Goal: Book appointment/travel/reservation

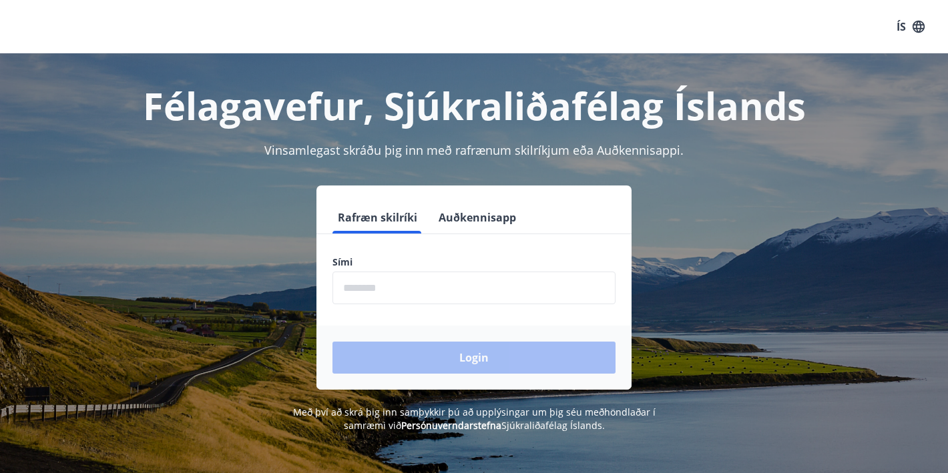
click at [348, 287] on input "phone" at bounding box center [473, 288] width 283 height 33
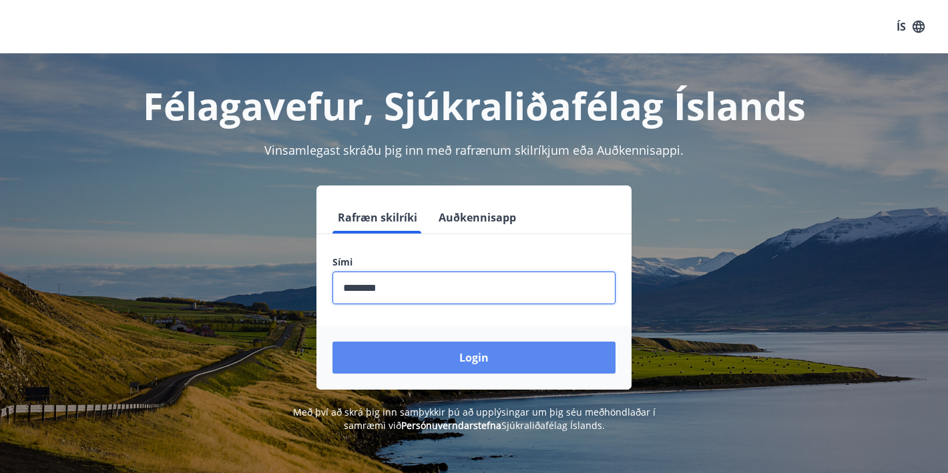
type input "********"
click at [489, 361] on button "Login" at bounding box center [473, 358] width 283 height 32
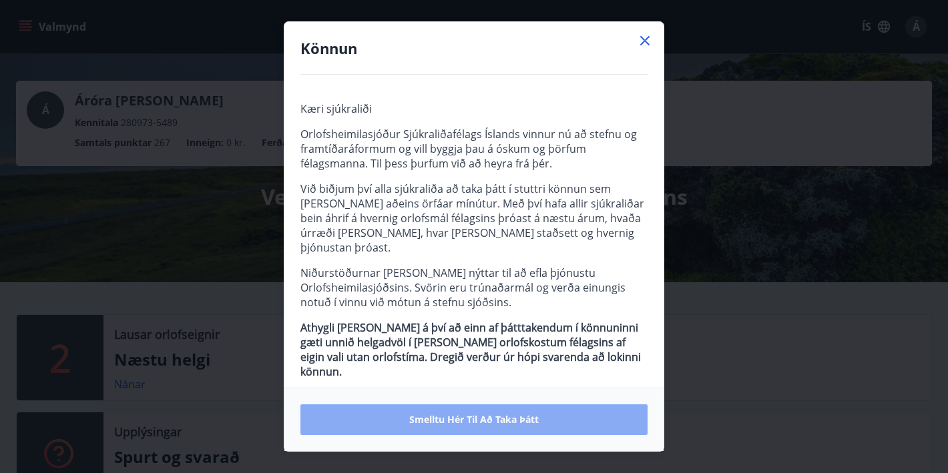
click at [461, 419] on span "Smelltu hér til að taka þátt" at bounding box center [474, 419] width 130 height 13
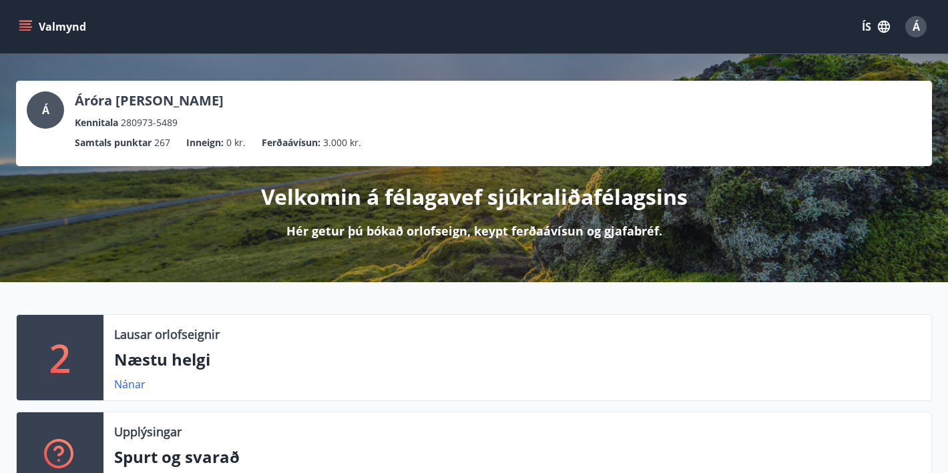
click at [76, 364] on div "2" at bounding box center [60, 357] width 87 height 85
click at [139, 382] on link "Nánar" at bounding box center [129, 384] width 31 height 15
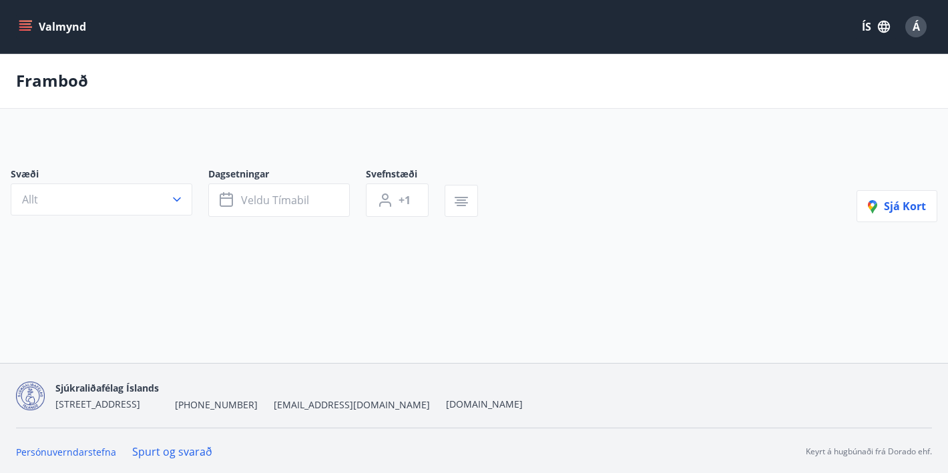
type input "*"
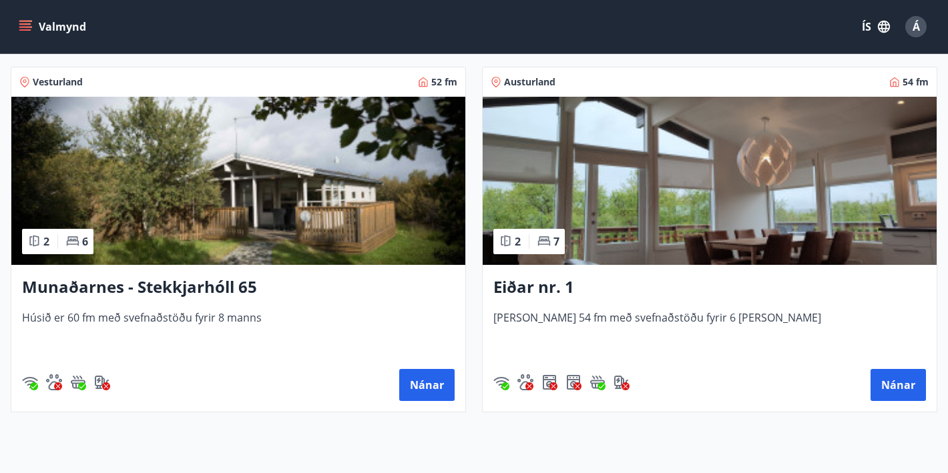
scroll to position [255, 0]
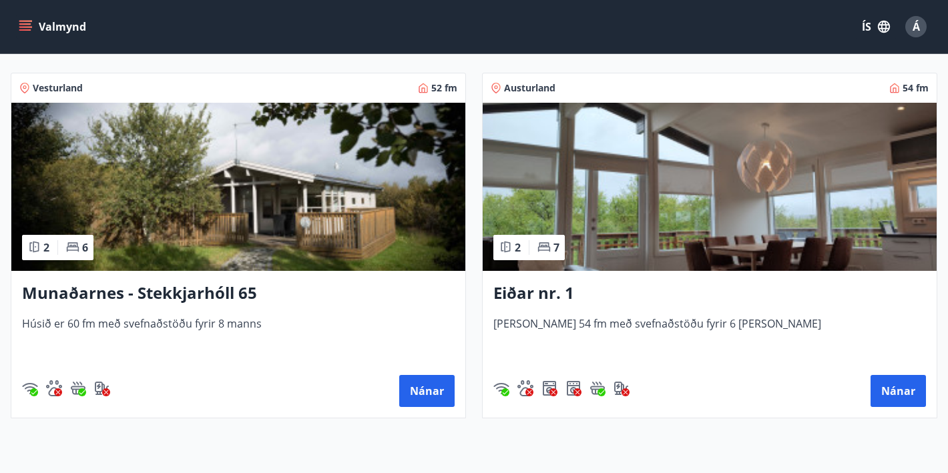
click at [115, 248] on img at bounding box center [238, 187] width 454 height 168
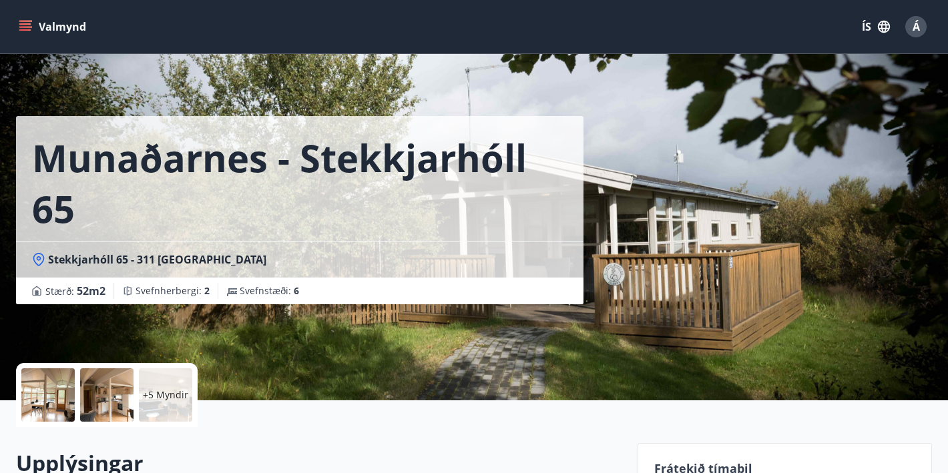
click at [111, 401] on div at bounding box center [106, 395] width 53 height 53
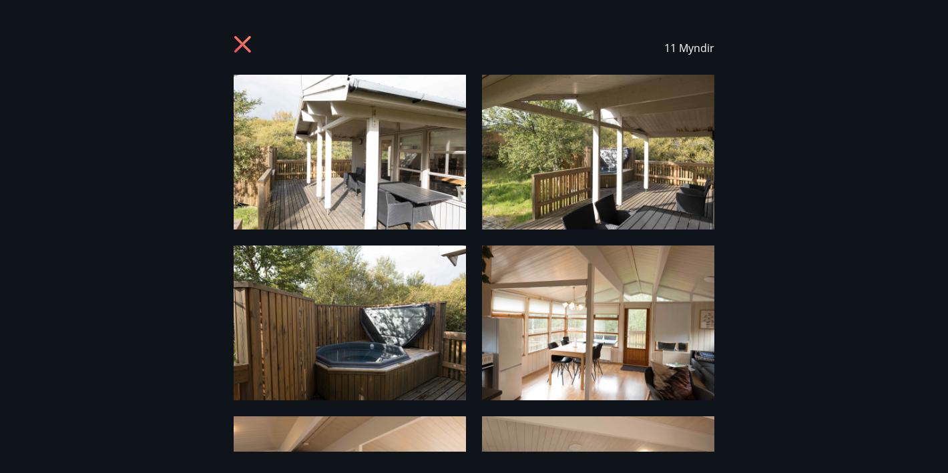
click at [360, 169] on img at bounding box center [350, 152] width 232 height 155
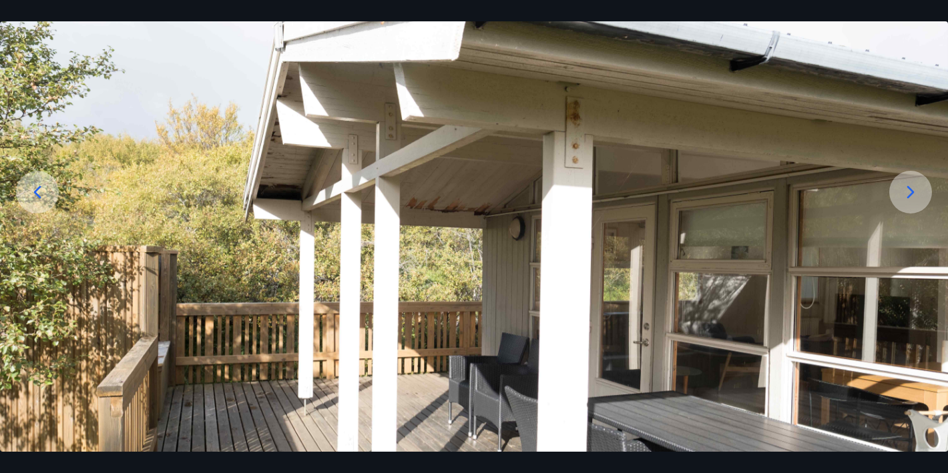
scroll to position [213, 0]
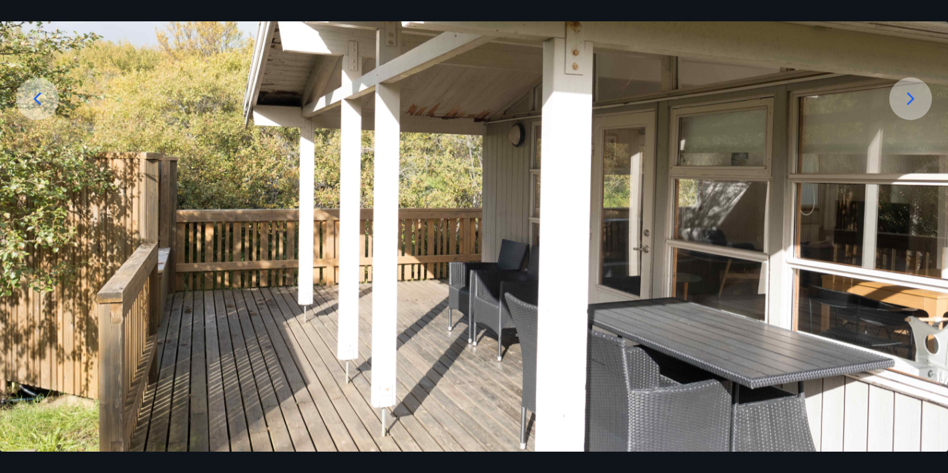
click at [911, 91] on icon at bounding box center [910, 98] width 21 height 21
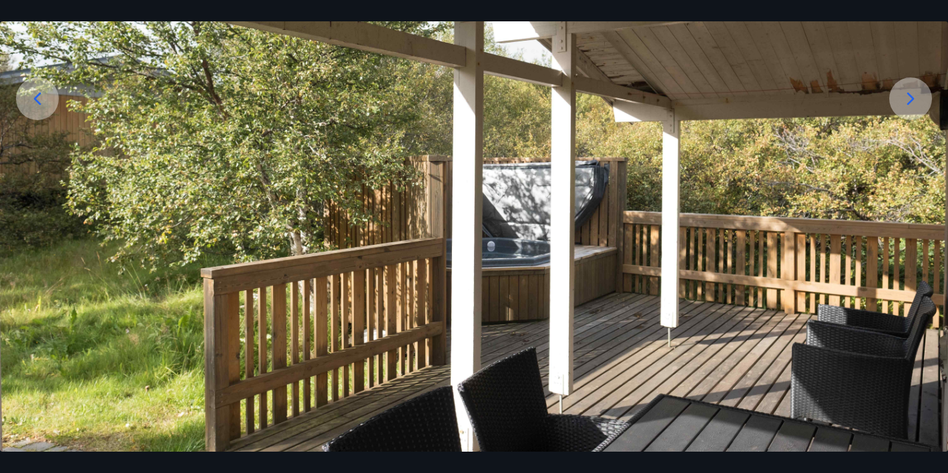
click at [911, 92] on icon at bounding box center [910, 98] width 21 height 21
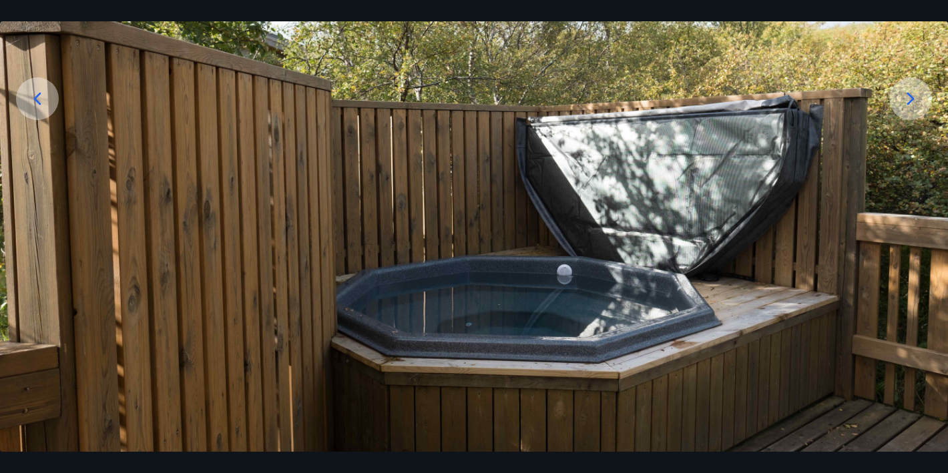
click at [911, 92] on icon at bounding box center [910, 98] width 21 height 21
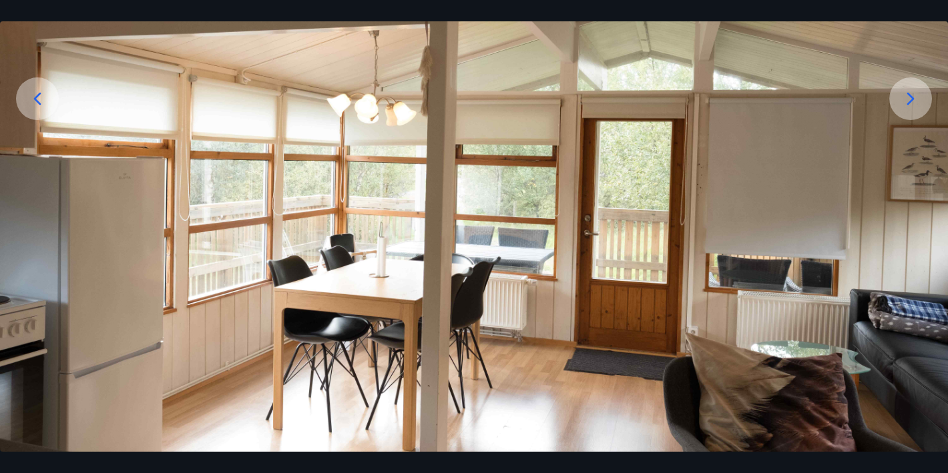
click at [911, 92] on icon at bounding box center [910, 98] width 21 height 21
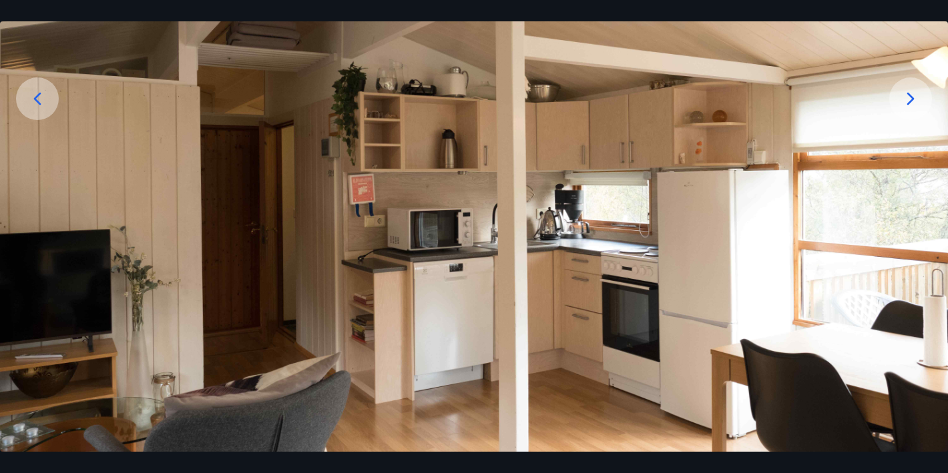
click at [911, 92] on icon at bounding box center [910, 98] width 21 height 21
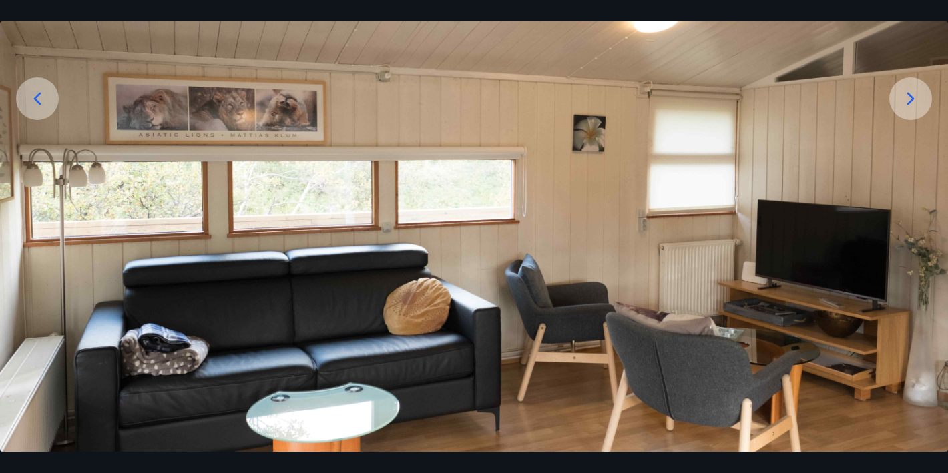
click at [911, 92] on icon at bounding box center [910, 98] width 21 height 21
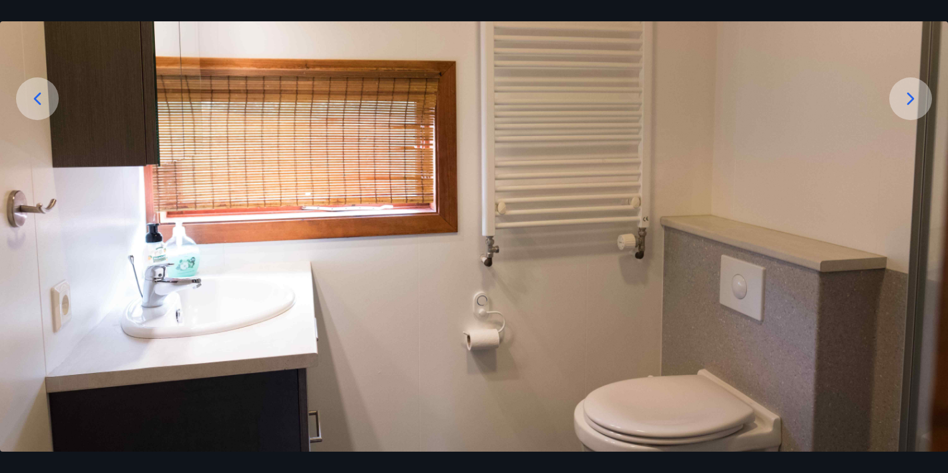
click at [911, 92] on icon at bounding box center [910, 98] width 21 height 21
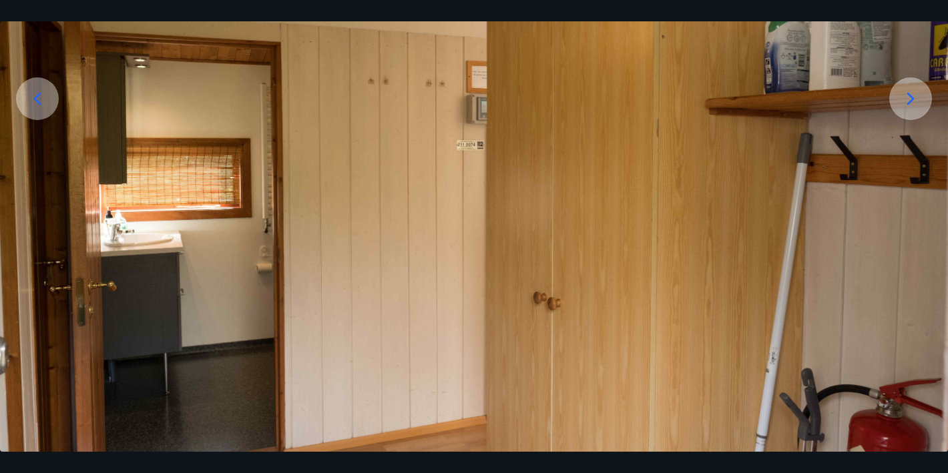
click at [911, 92] on icon at bounding box center [910, 98] width 21 height 21
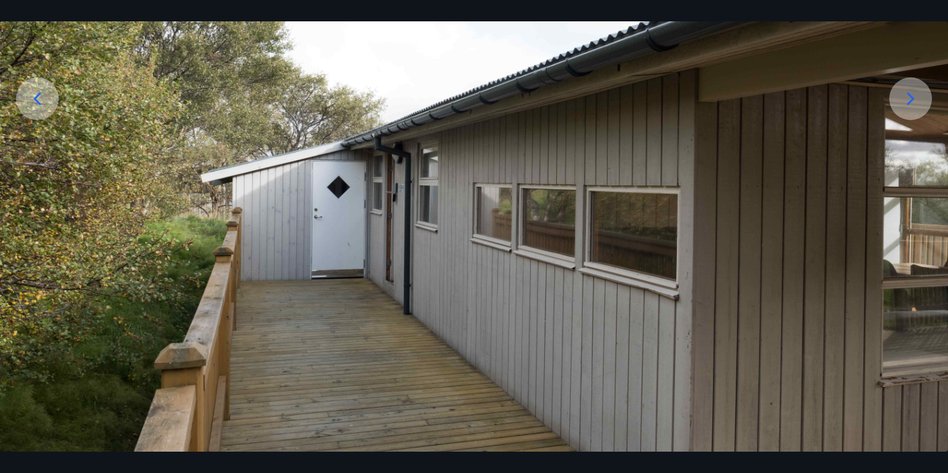
click at [911, 92] on icon at bounding box center [910, 98] width 21 height 21
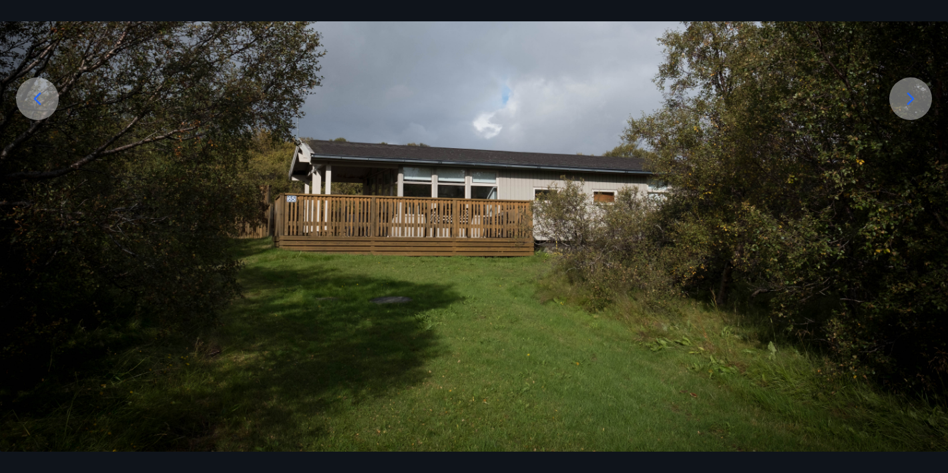
click at [911, 92] on icon at bounding box center [910, 98] width 21 height 21
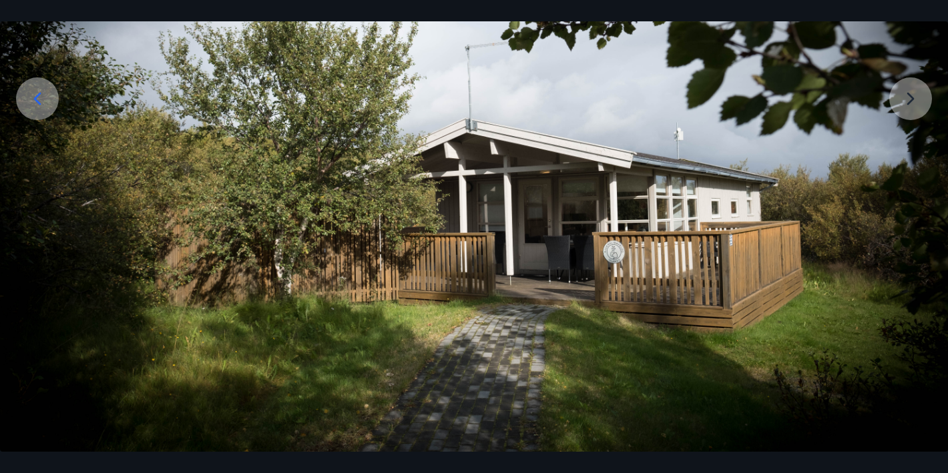
click at [911, 92] on img at bounding box center [474, 178] width 948 height 632
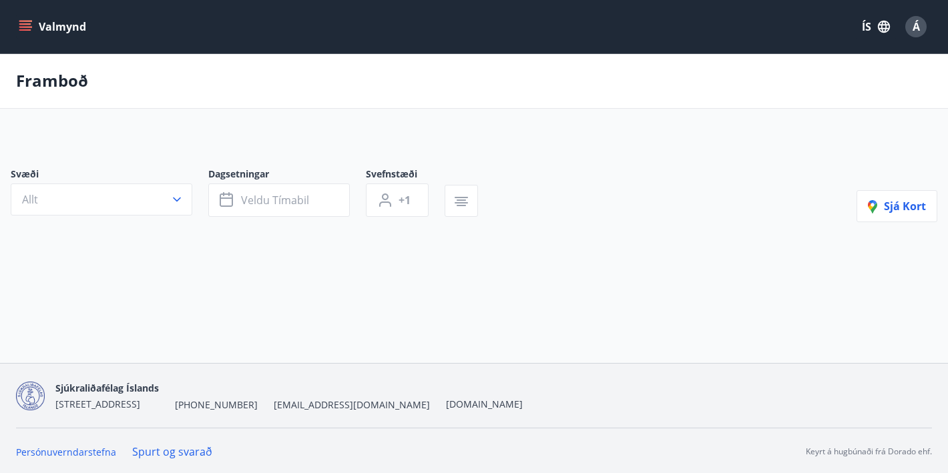
type input "*"
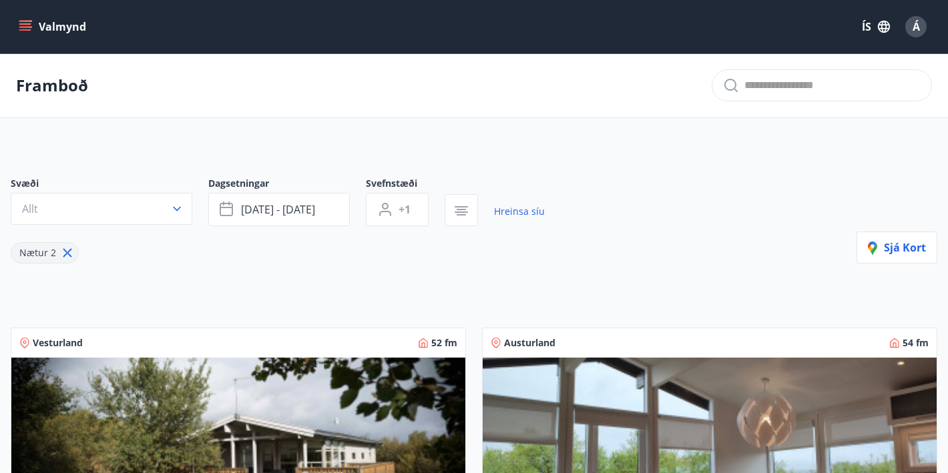
click at [20, 21] on icon "menu" at bounding box center [26, 21] width 15 height 1
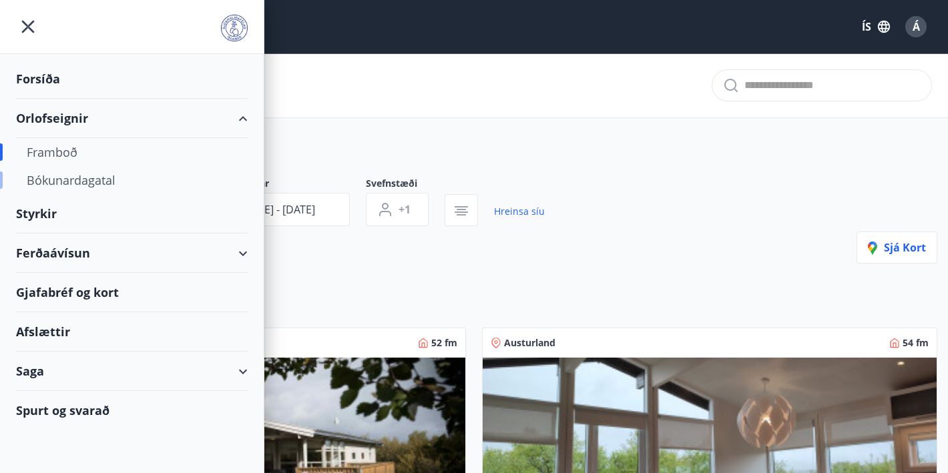
click at [79, 176] on div "Bókunardagatal" at bounding box center [132, 180] width 210 height 28
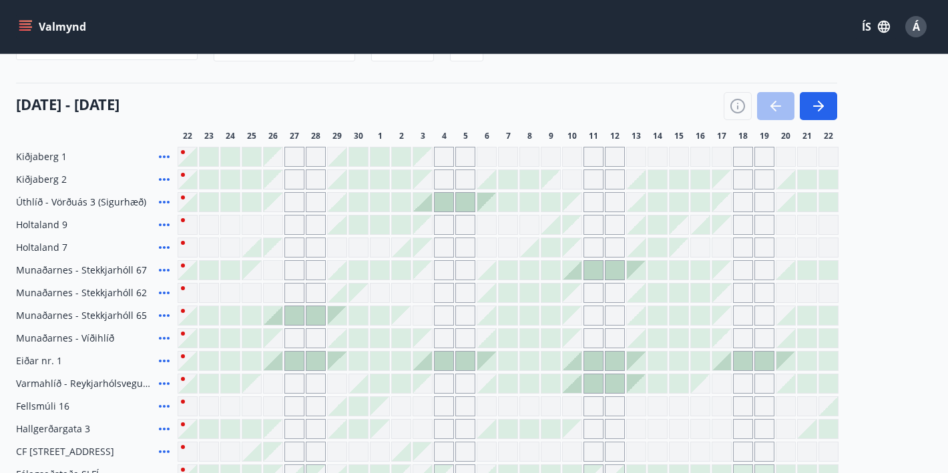
scroll to position [147, 0]
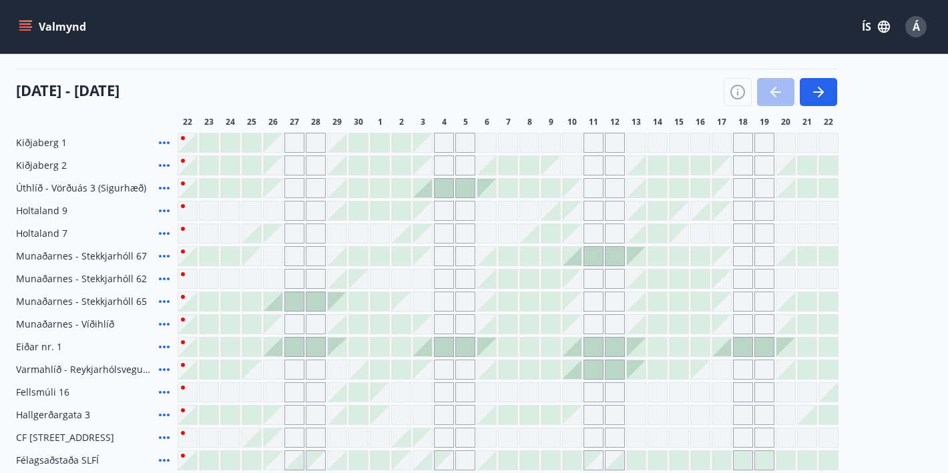
click at [305, 305] on div at bounding box center [508, 302] width 661 height 20
click at [270, 309] on div at bounding box center [273, 301] width 19 height 19
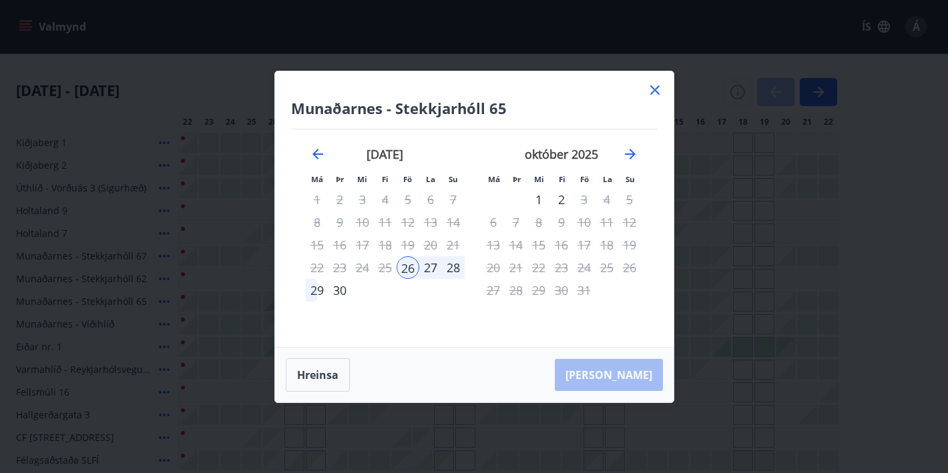
click at [656, 85] on icon at bounding box center [655, 90] width 16 height 16
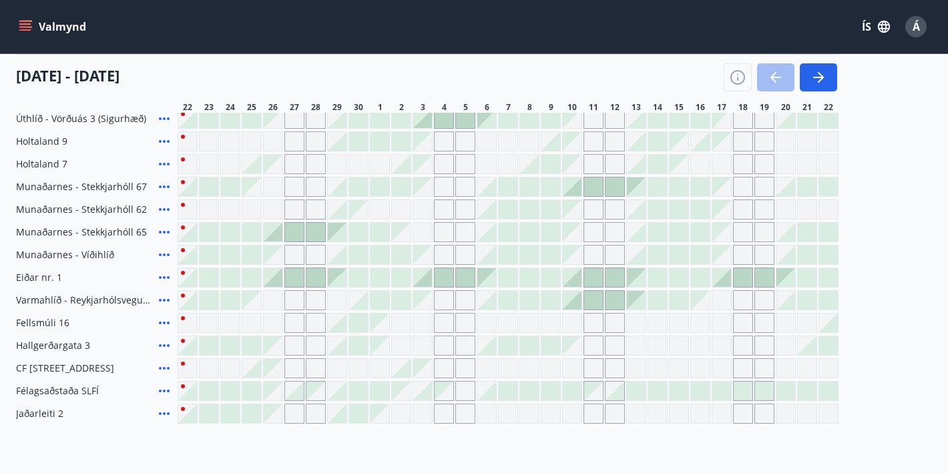
scroll to position [218, 0]
click at [258, 302] on div "Gráir dagar eru ekki bókanlegir" at bounding box center [251, 299] width 19 height 19
click at [248, 323] on div "Gráir dagar eru ekki bókanlegir" at bounding box center [252, 322] width 20 height 20
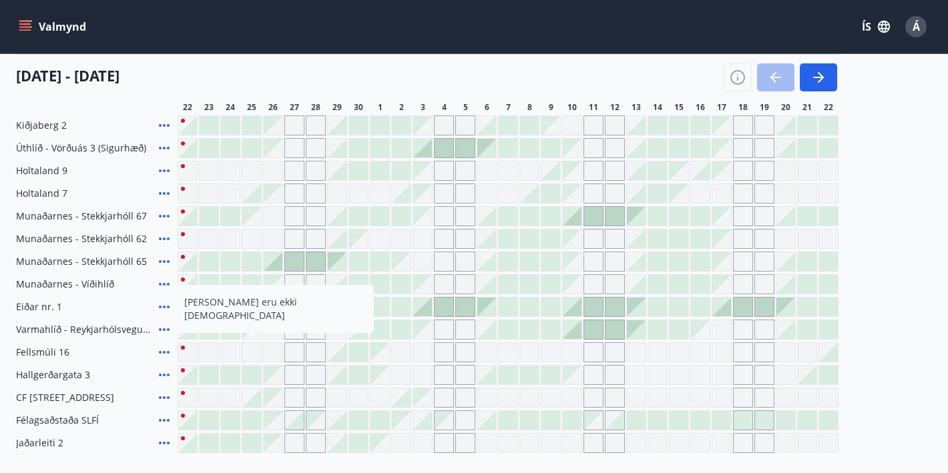
scroll to position [182, 0]
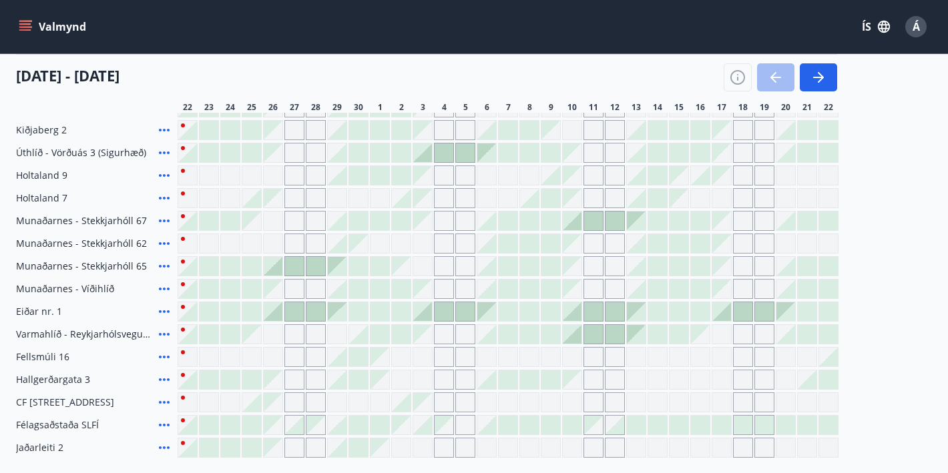
click at [441, 311] on div at bounding box center [444, 311] width 19 height 19
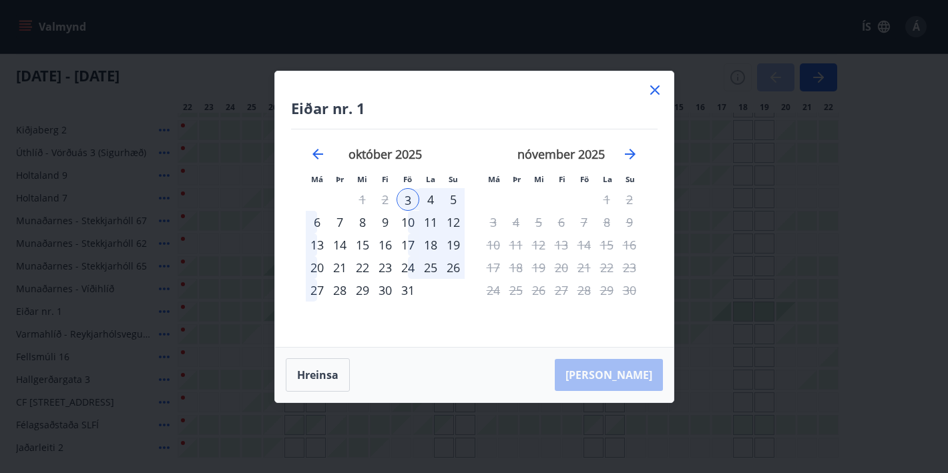
click at [654, 90] on icon at bounding box center [654, 89] width 9 height 9
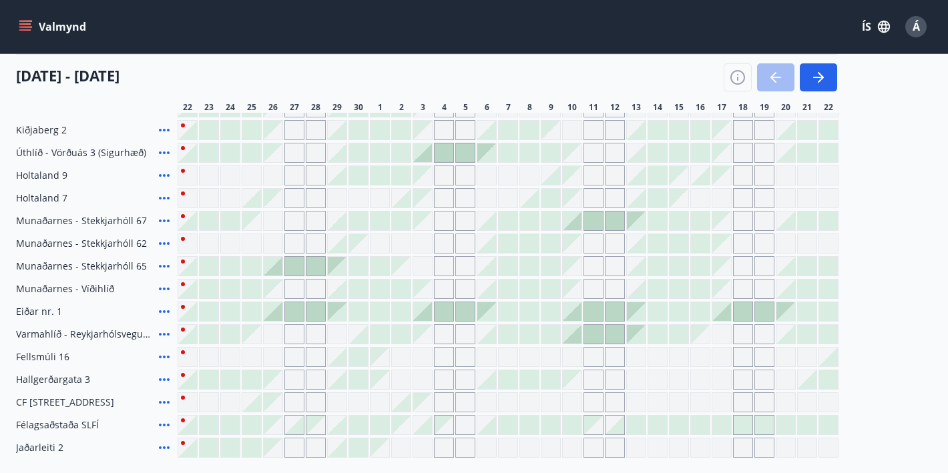
click at [445, 152] on div at bounding box center [444, 153] width 19 height 19
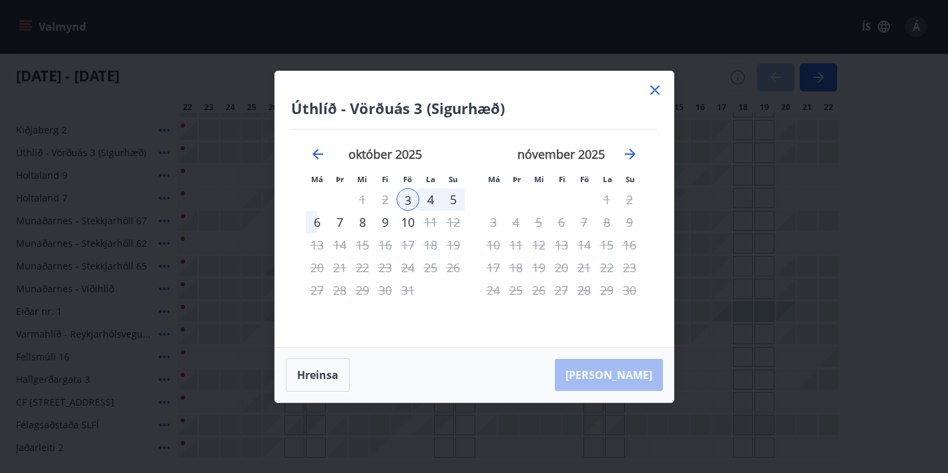
click at [650, 92] on icon at bounding box center [655, 90] width 16 height 16
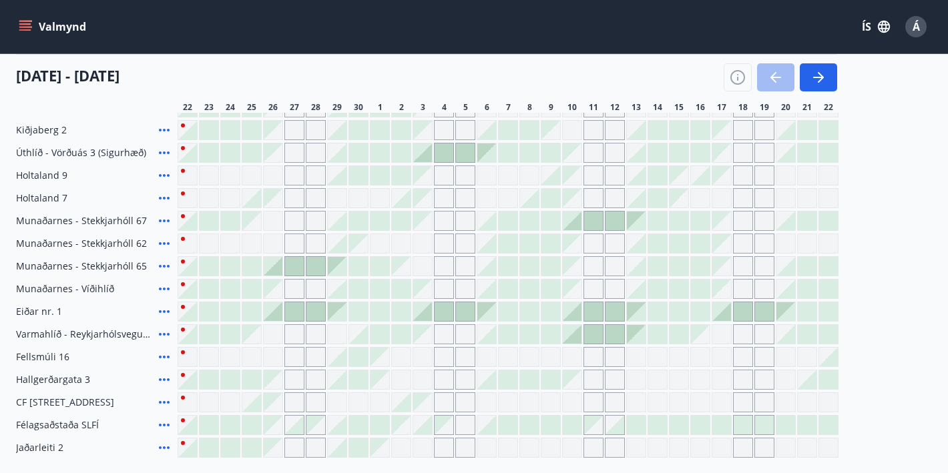
click at [251, 267] on div at bounding box center [251, 266] width 19 height 19
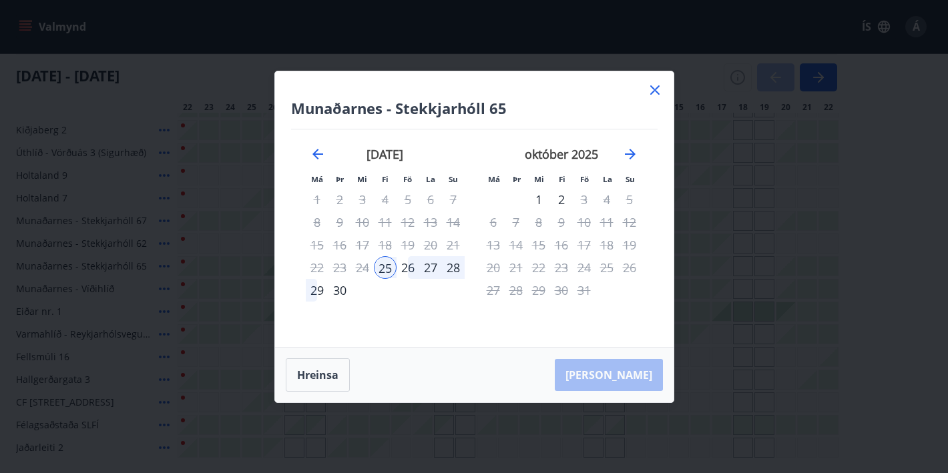
click at [658, 87] on icon at bounding box center [654, 89] width 9 height 9
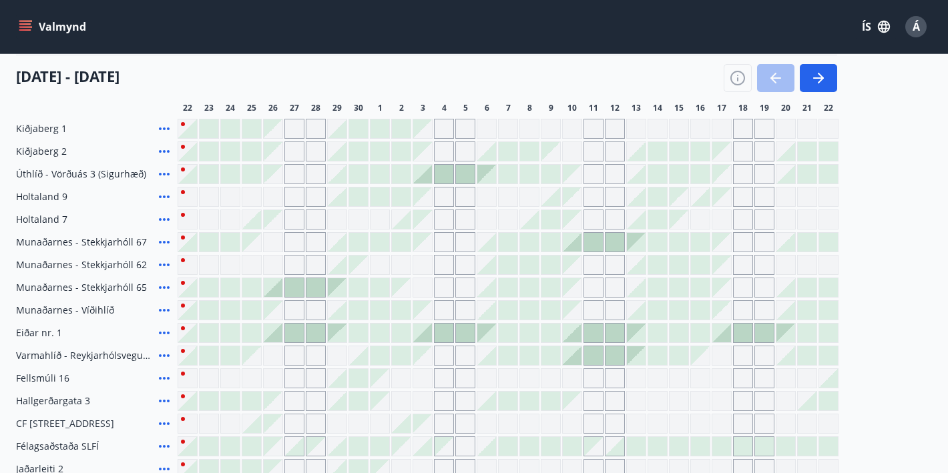
scroll to position [161, 0]
click at [325, 219] on div "Gráir dagar eru ekki bókanlegir" at bounding box center [316, 220] width 20 height 20
click at [206, 226] on div "Gráir dagar eru ekki bókanlegir" at bounding box center [209, 220] width 20 height 20
click at [491, 220] on div "Gráir dagar eru ekki bókanlegir" at bounding box center [487, 220] width 20 height 20
click at [605, 222] on div "Gráir dagar eru ekki bókanlegir" at bounding box center [615, 220] width 20 height 20
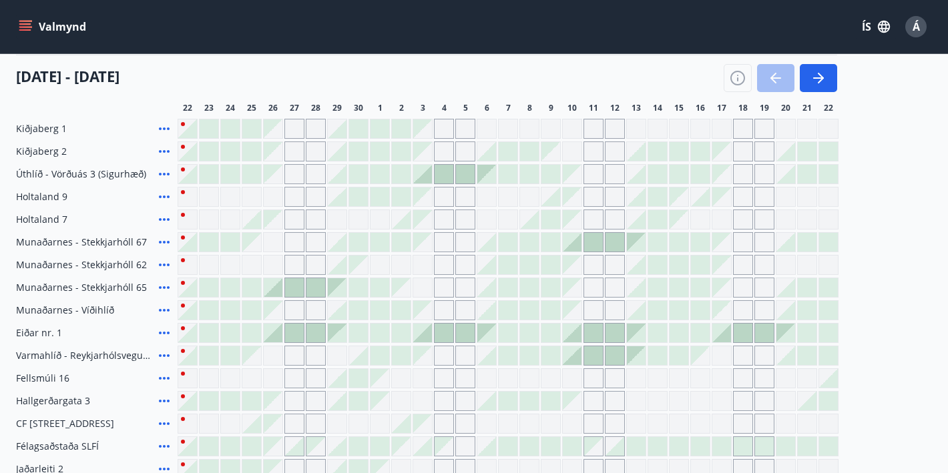
click at [685, 168] on div "Kiðjaberg 1 Kiðjaberg 2 Úthlíð - Vörðuás 3 (Sigurhæð) Holtaland 9 Holtaland 7 […" at bounding box center [474, 299] width 916 height 360
click at [674, 136] on div "Gráir dagar eru ekki bókanlegir" at bounding box center [679, 129] width 20 height 20
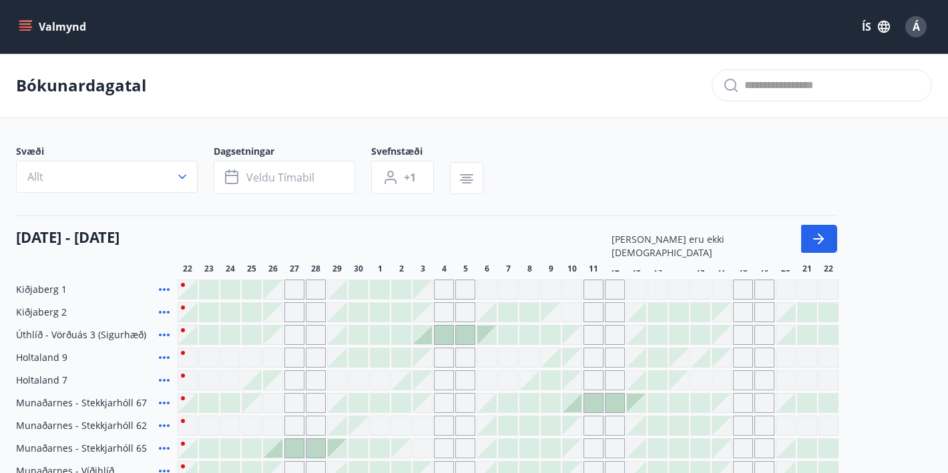
scroll to position [0, 0]
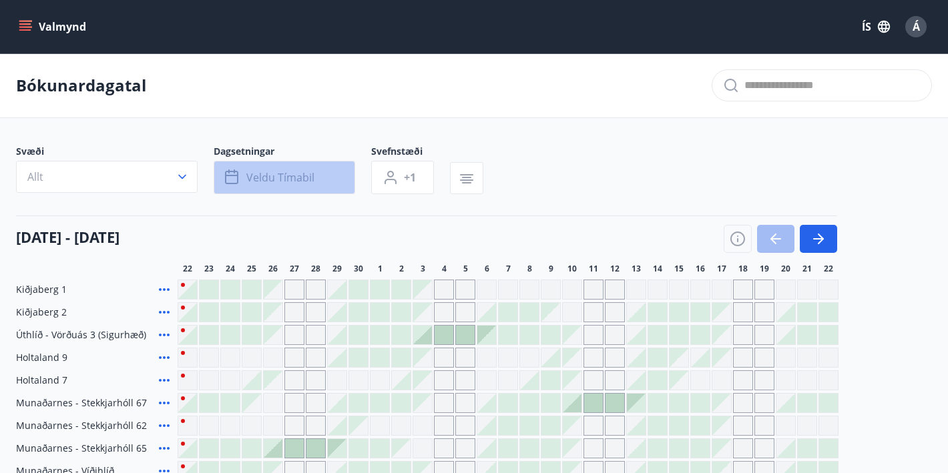
click at [332, 178] on button "Veldu tímabil" at bounding box center [285, 177] width 142 height 33
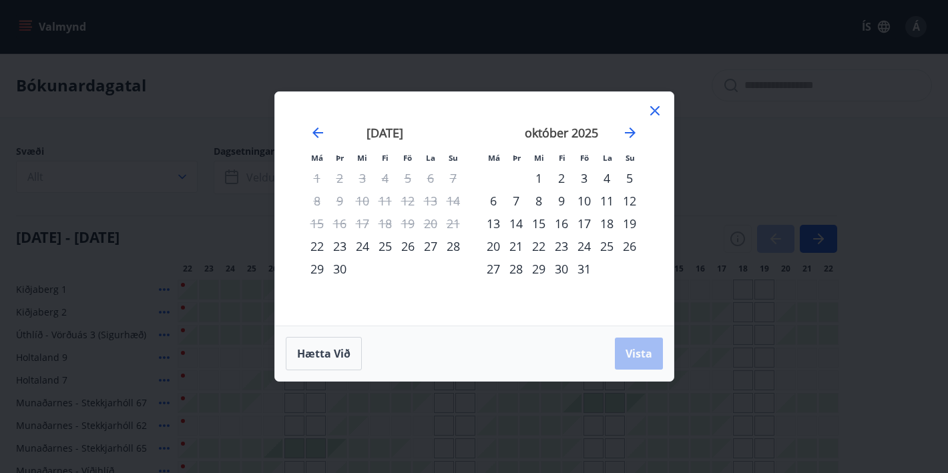
click at [335, 248] on div "23" at bounding box center [339, 246] width 23 height 23
click at [410, 247] on div "26" at bounding box center [408, 246] width 23 height 23
click at [628, 351] on span "Vista" at bounding box center [639, 353] width 27 height 15
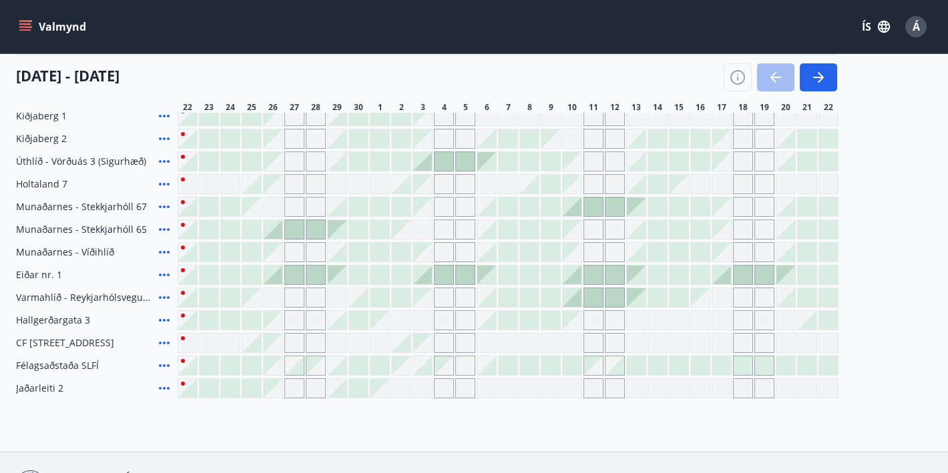
scroll to position [184, 0]
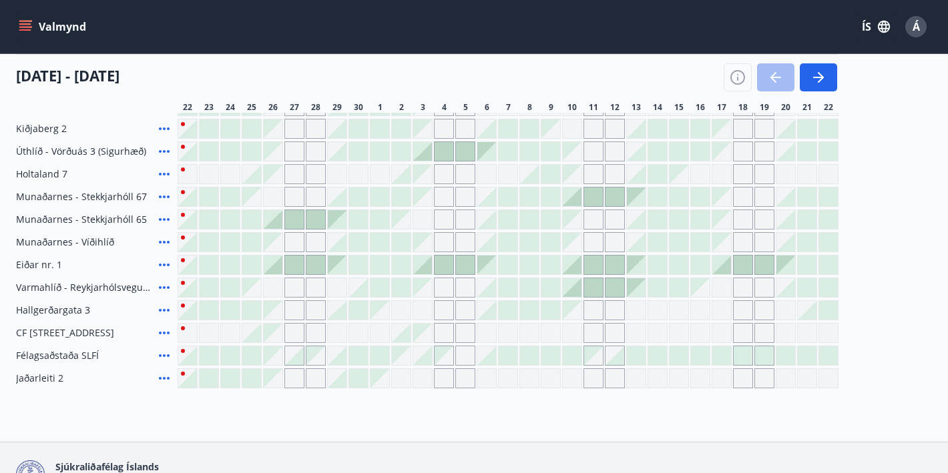
click at [287, 265] on div at bounding box center [294, 265] width 19 height 19
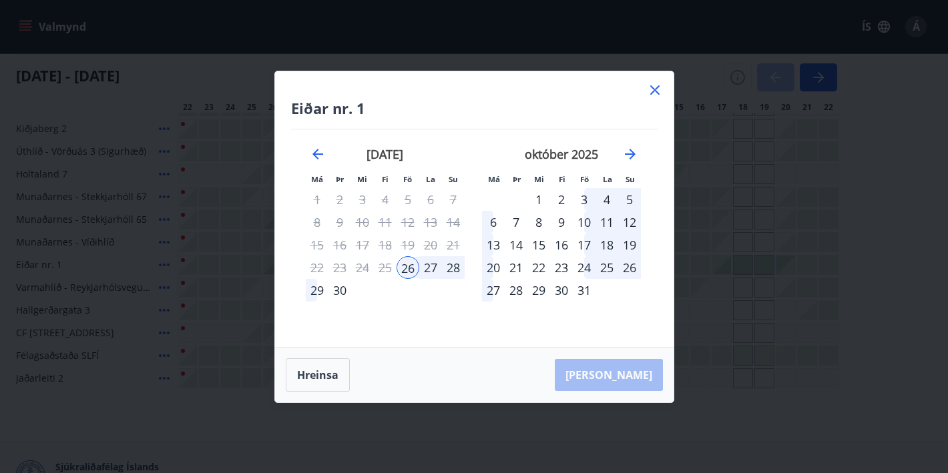
click at [655, 89] on icon at bounding box center [655, 90] width 2 height 2
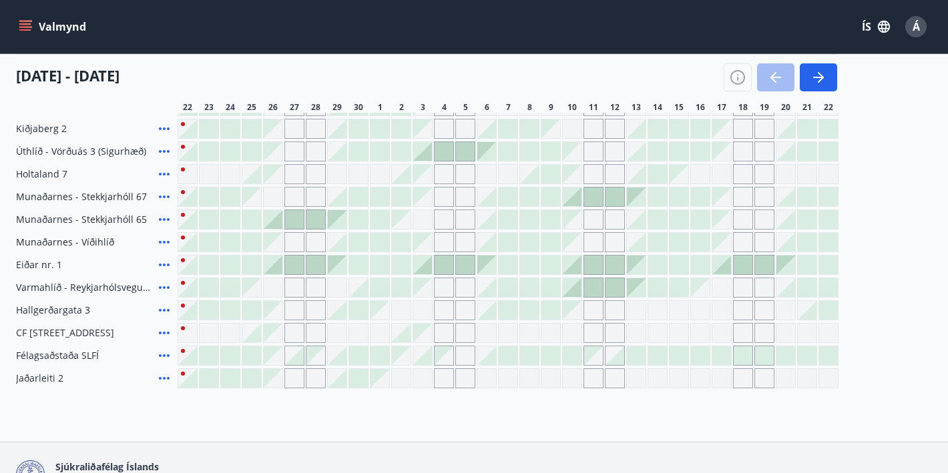
click at [313, 220] on div at bounding box center [315, 219] width 19 height 19
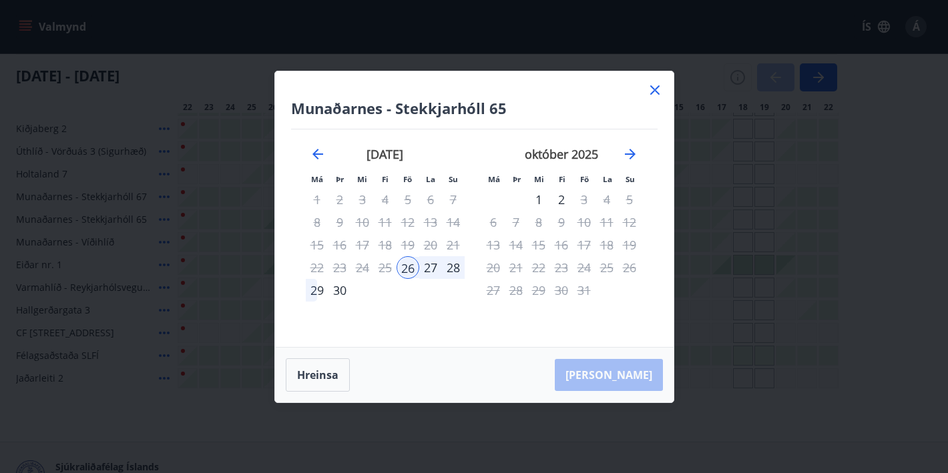
click at [654, 91] on icon at bounding box center [654, 89] width 9 height 9
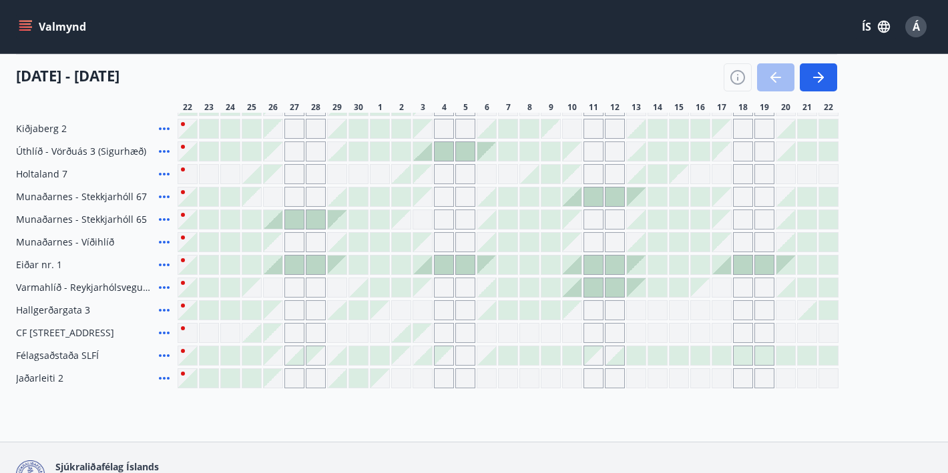
click at [447, 153] on div at bounding box center [444, 151] width 19 height 19
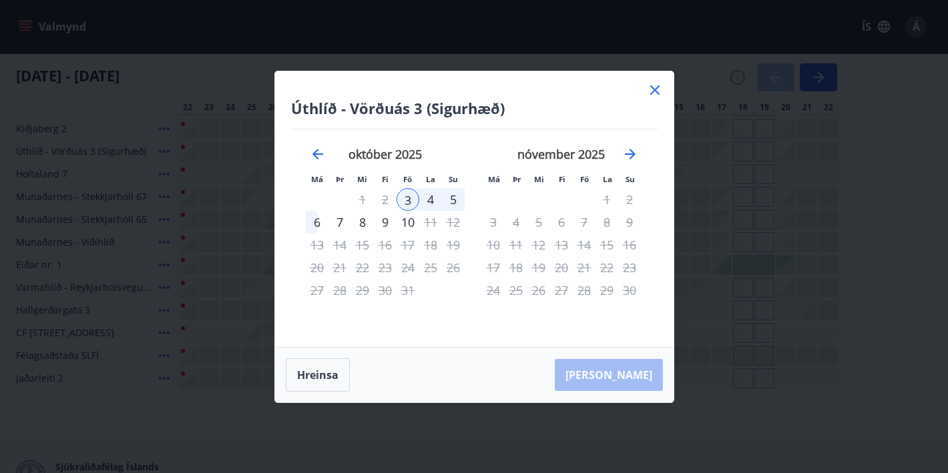
click at [652, 83] on icon at bounding box center [655, 90] width 16 height 16
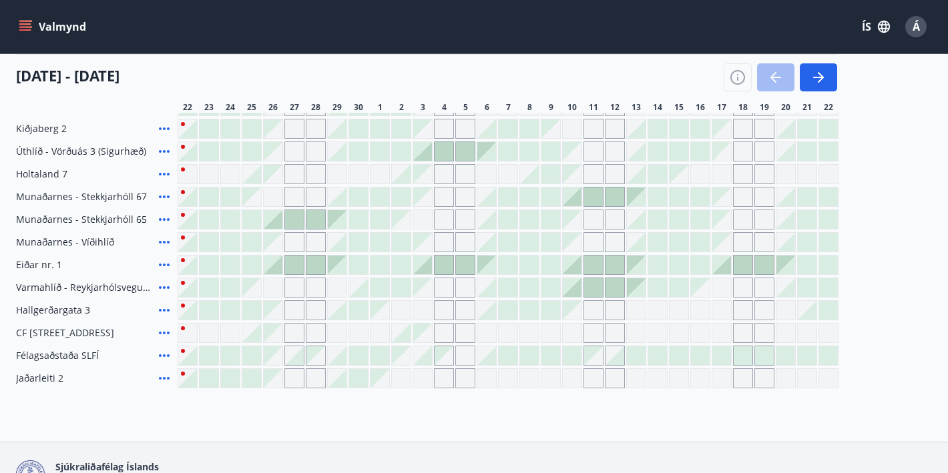
click at [30, 28] on icon "menu" at bounding box center [25, 26] width 13 height 13
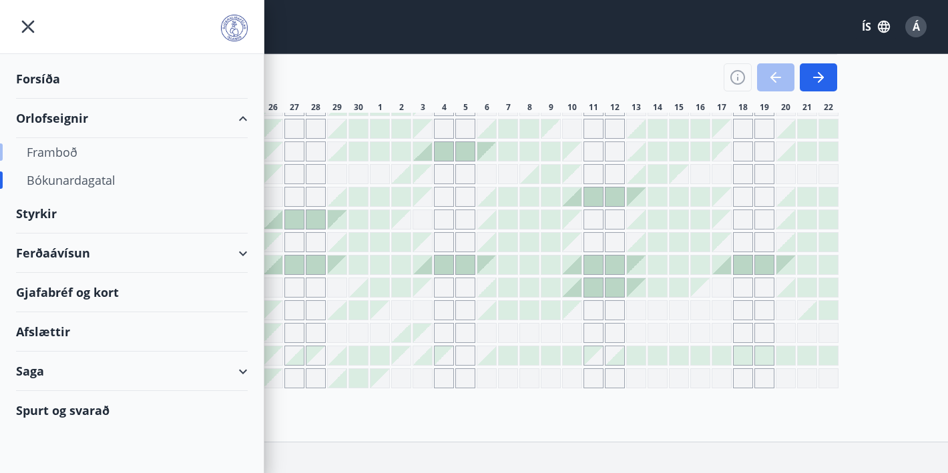
click at [59, 150] on div "Framboð" at bounding box center [132, 152] width 210 height 28
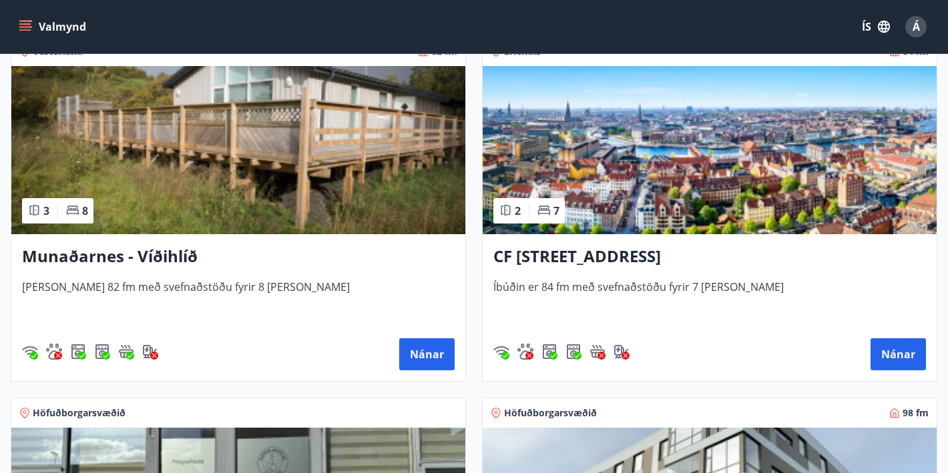
scroll to position [634, 0]
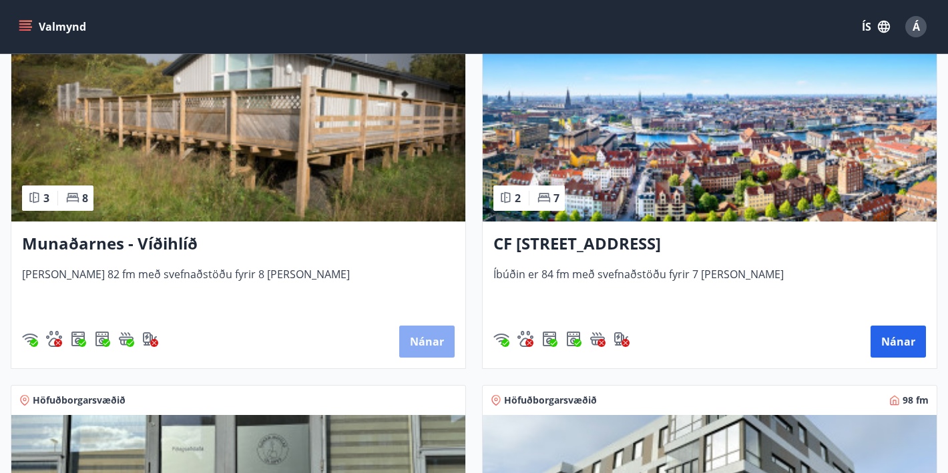
click at [434, 339] on button "Nánar" at bounding box center [426, 342] width 55 height 32
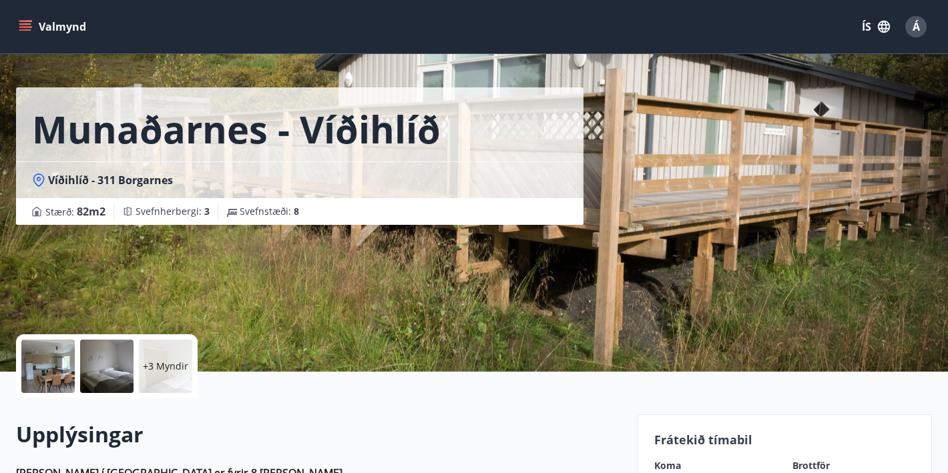
scroll to position [54, 0]
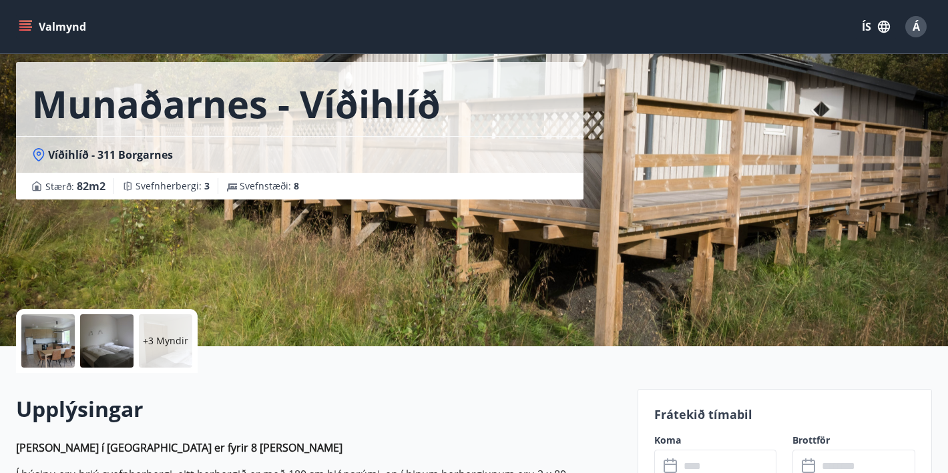
click at [104, 344] on div at bounding box center [106, 340] width 53 height 53
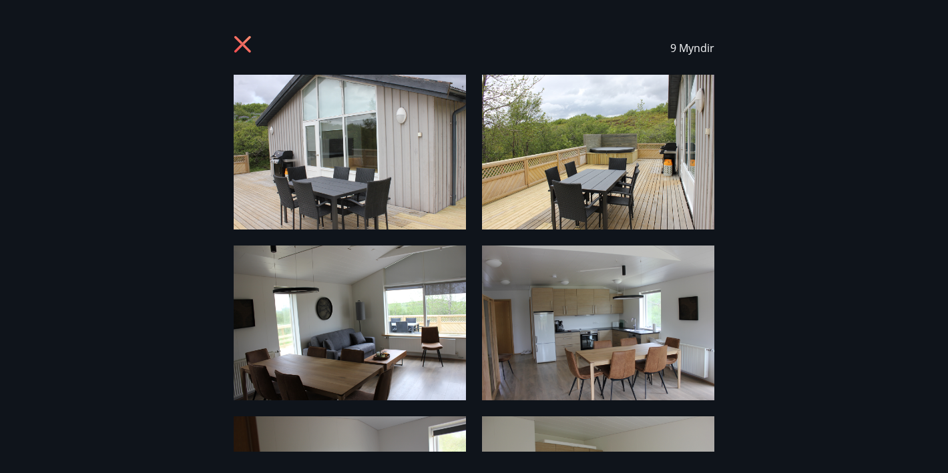
click at [343, 134] on img at bounding box center [350, 152] width 232 height 155
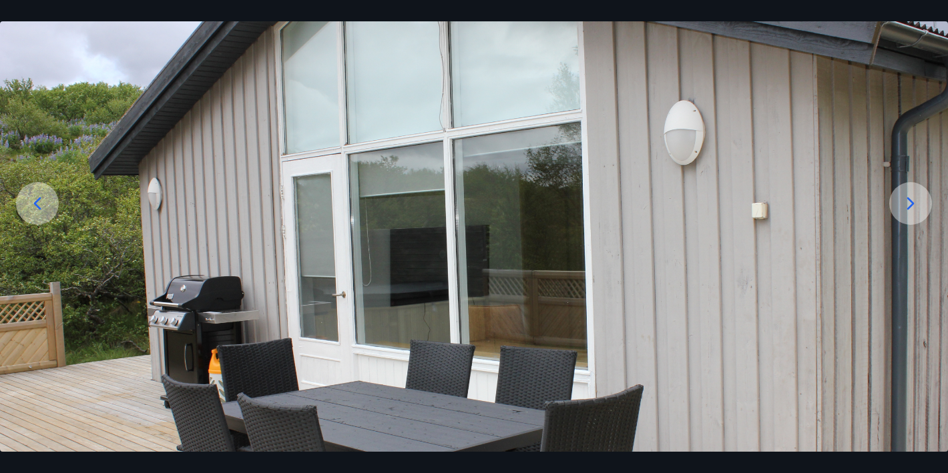
scroll to position [163, 0]
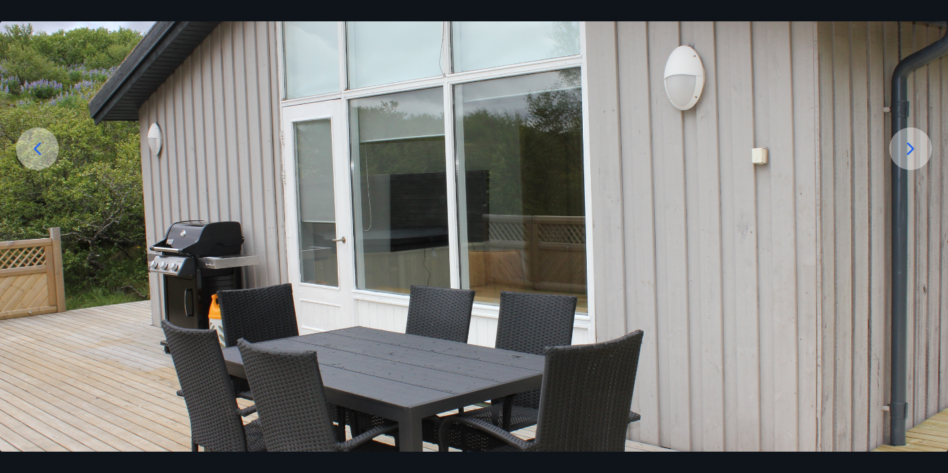
click at [901, 166] on div at bounding box center [910, 149] width 43 height 43
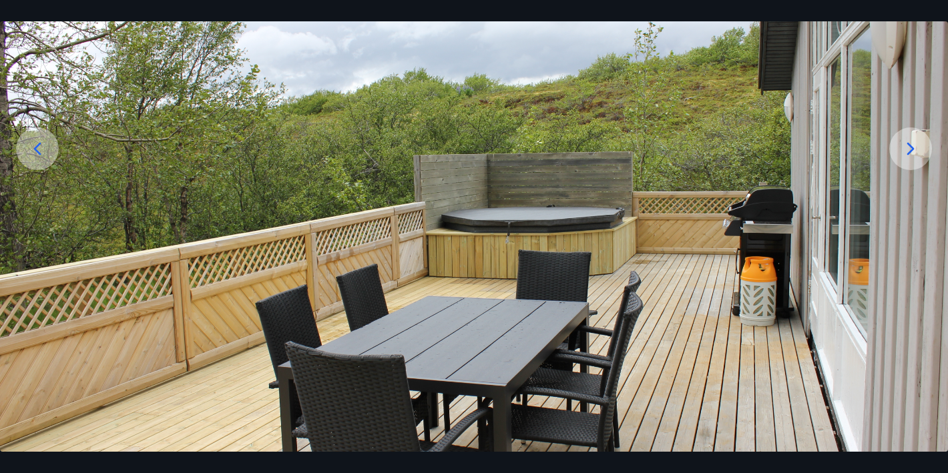
click at [901, 166] on div at bounding box center [910, 149] width 43 height 43
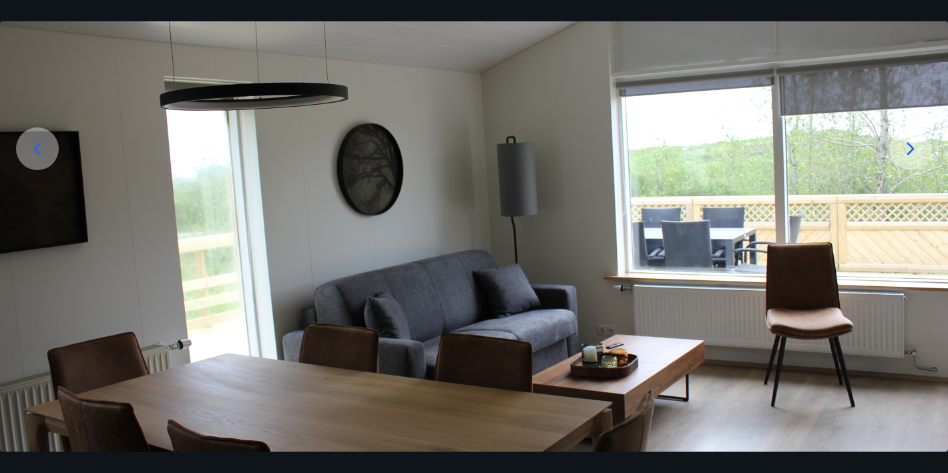
click at [901, 166] on div at bounding box center [910, 149] width 43 height 43
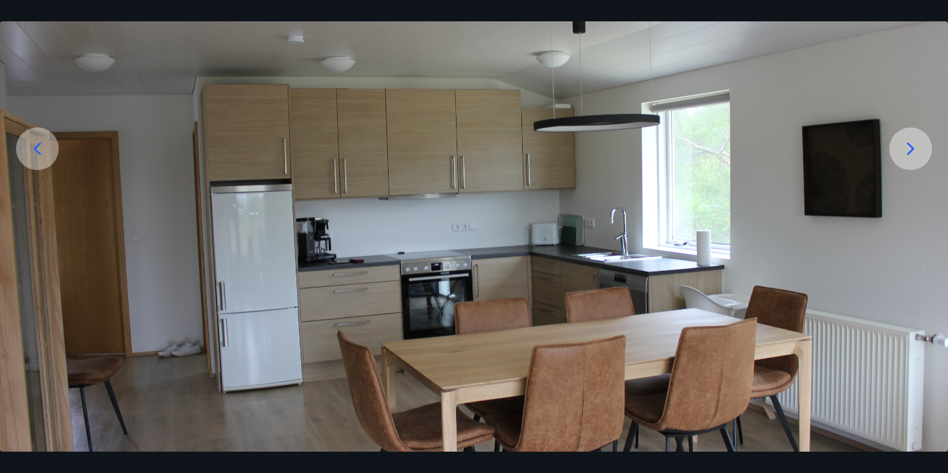
click at [903, 154] on icon at bounding box center [910, 148] width 21 height 21
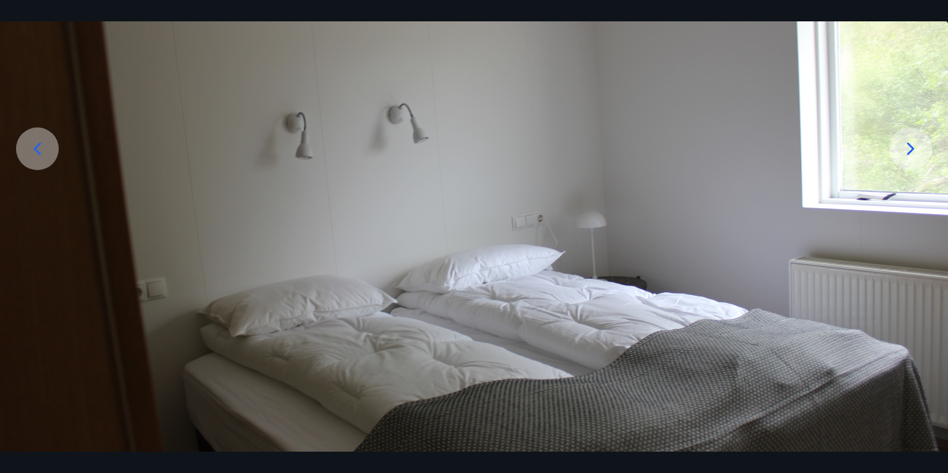
click at [903, 154] on icon at bounding box center [910, 148] width 21 height 21
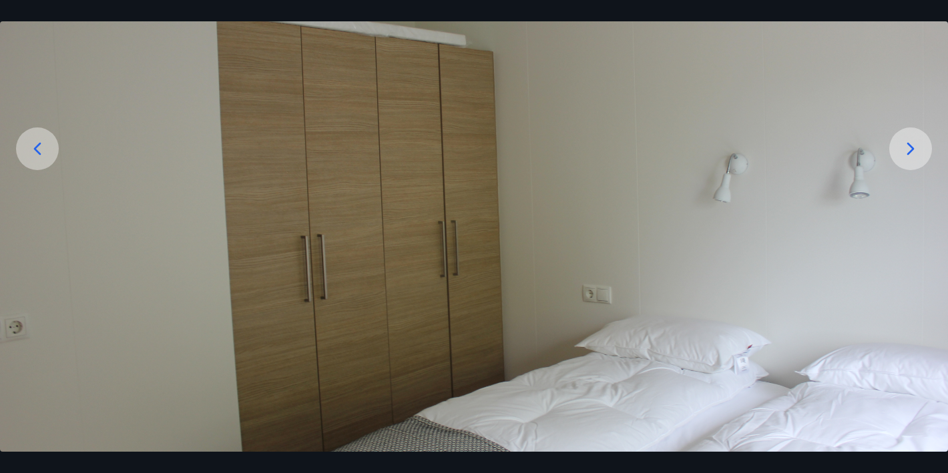
click at [903, 154] on icon at bounding box center [910, 148] width 21 height 21
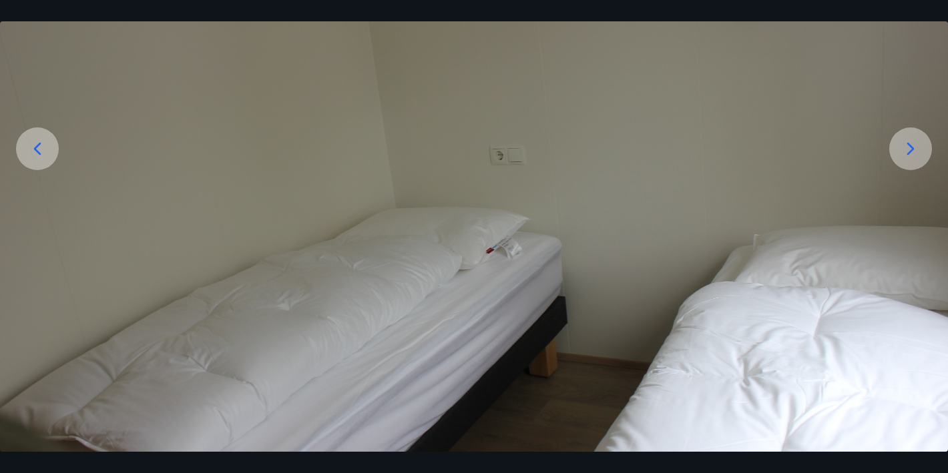
click at [903, 154] on icon at bounding box center [910, 148] width 21 height 21
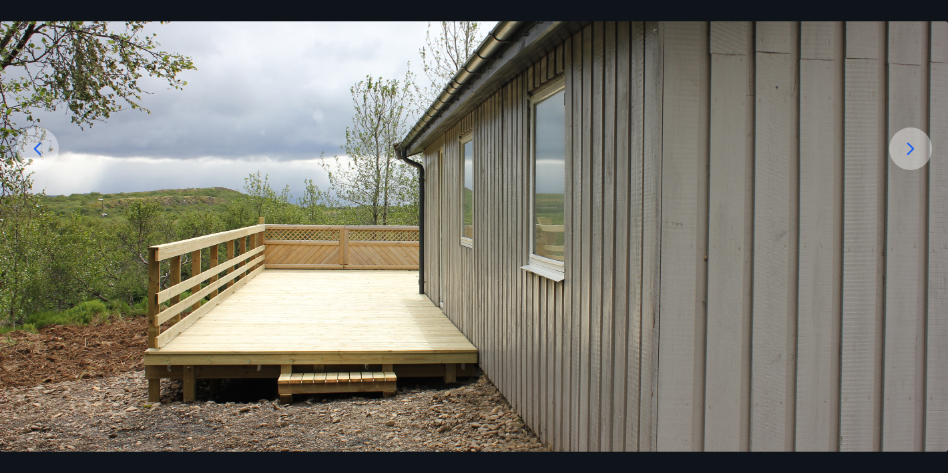
click at [903, 154] on icon at bounding box center [910, 148] width 21 height 21
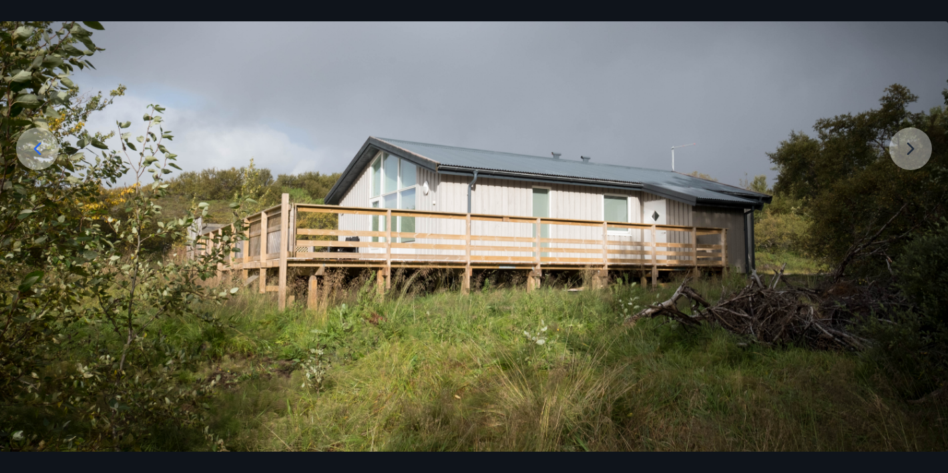
click at [903, 154] on img at bounding box center [474, 228] width 948 height 632
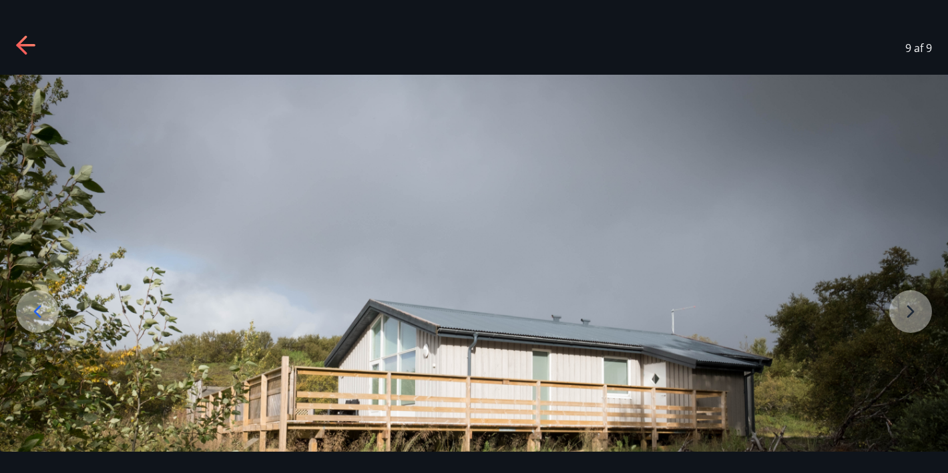
scroll to position [0, 0]
click at [31, 33] on div "9 af 9" at bounding box center [474, 47] width 948 height 53
click at [23, 46] on icon at bounding box center [25, 45] width 19 height 3
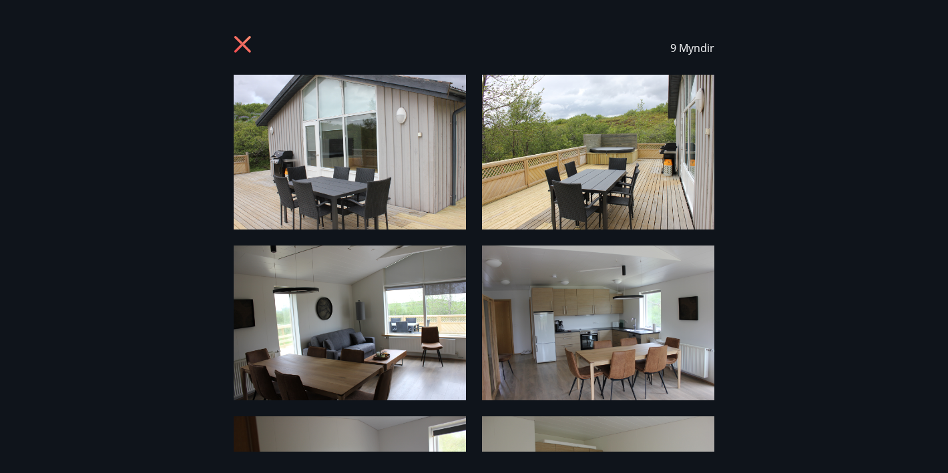
click at [248, 45] on icon at bounding box center [244, 45] width 21 height 21
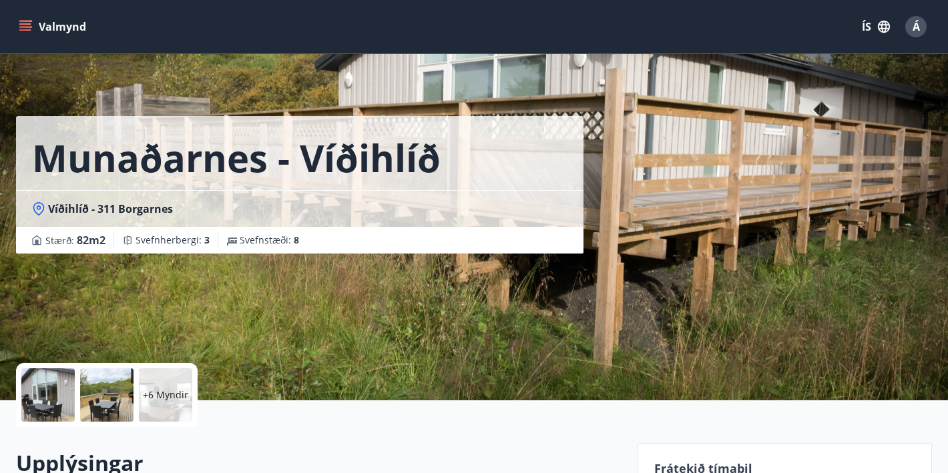
click at [36, 20] on button "Valmynd" at bounding box center [53, 27] width 75 height 24
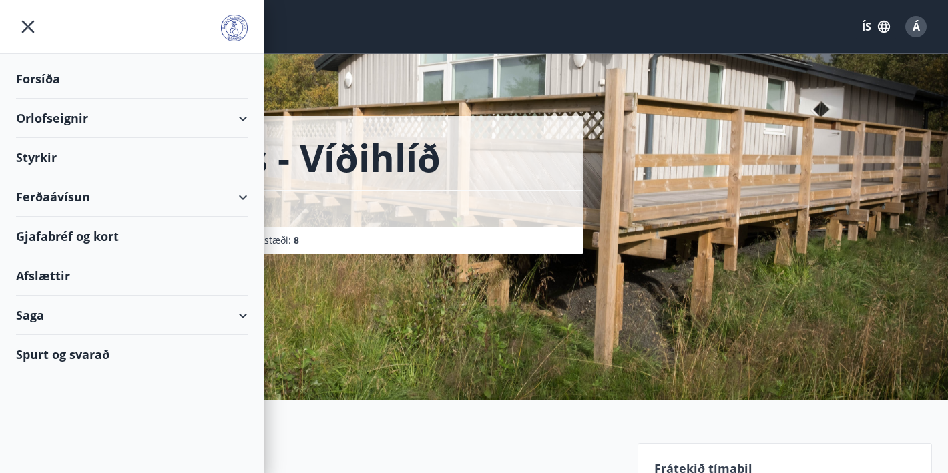
click at [77, 196] on div "Ferðaávísun" at bounding box center [132, 197] width 232 height 39
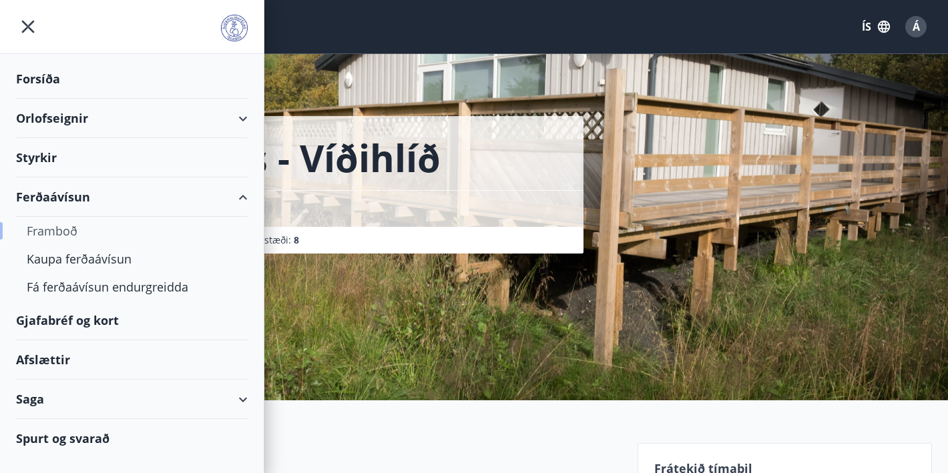
click at [61, 228] on div "Framboð" at bounding box center [132, 231] width 210 height 28
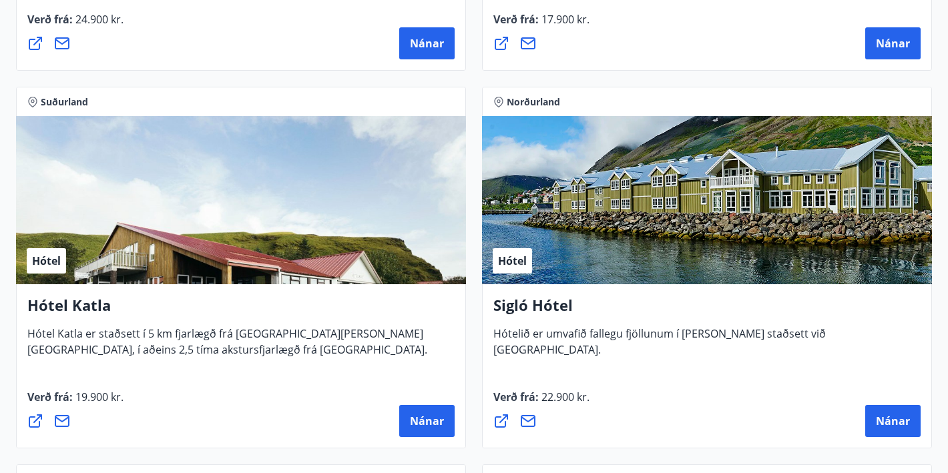
scroll to position [1308, 0]
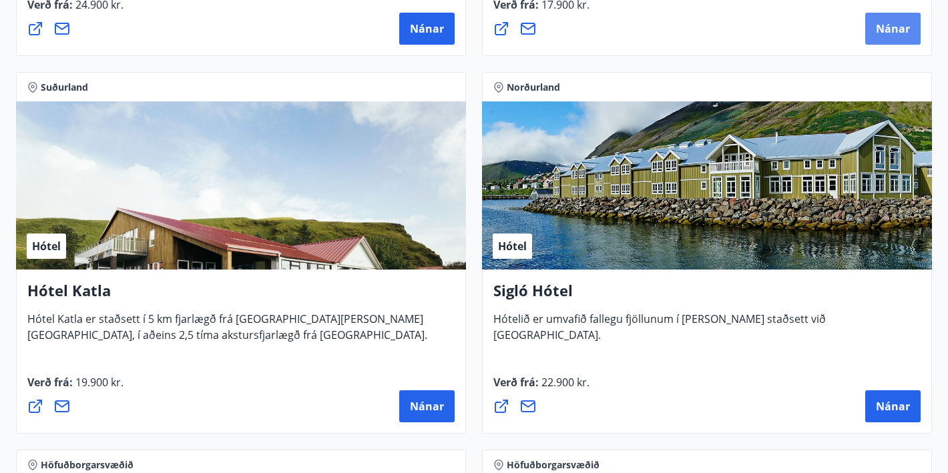
click at [877, 27] on span "Nánar" at bounding box center [893, 28] width 34 height 15
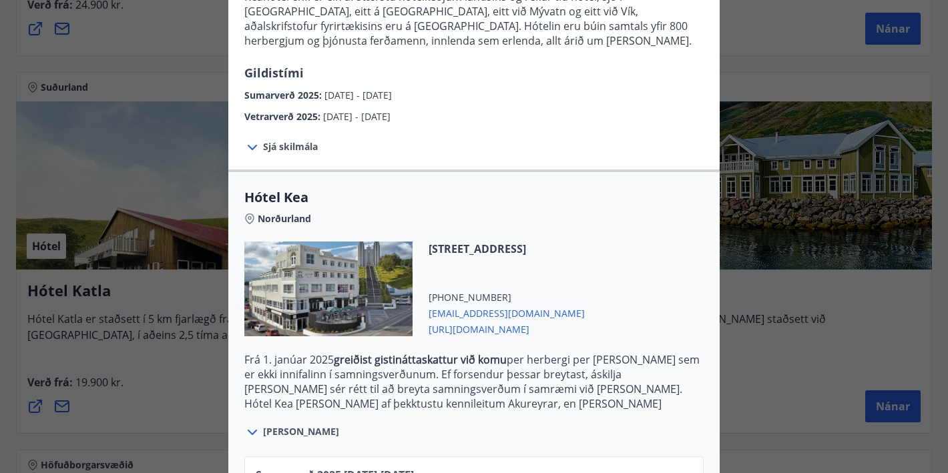
scroll to position [188, 0]
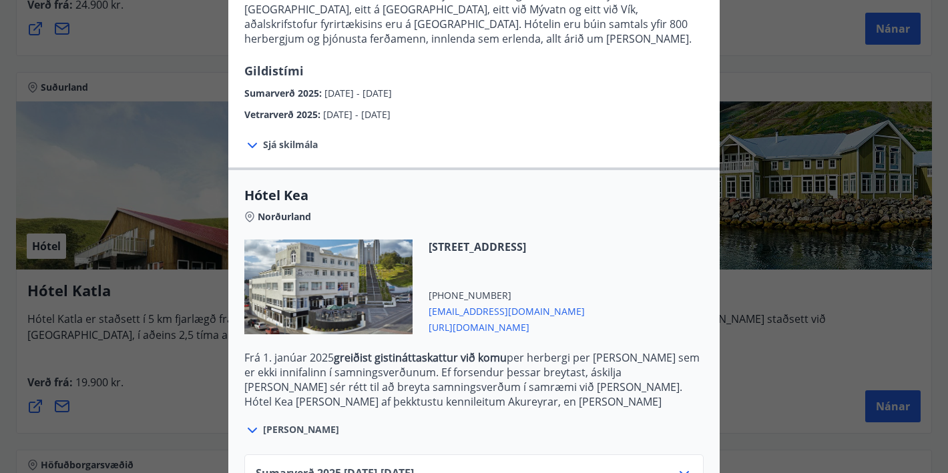
click at [301, 143] on span "Sjá skilmála" at bounding box center [290, 144] width 55 height 13
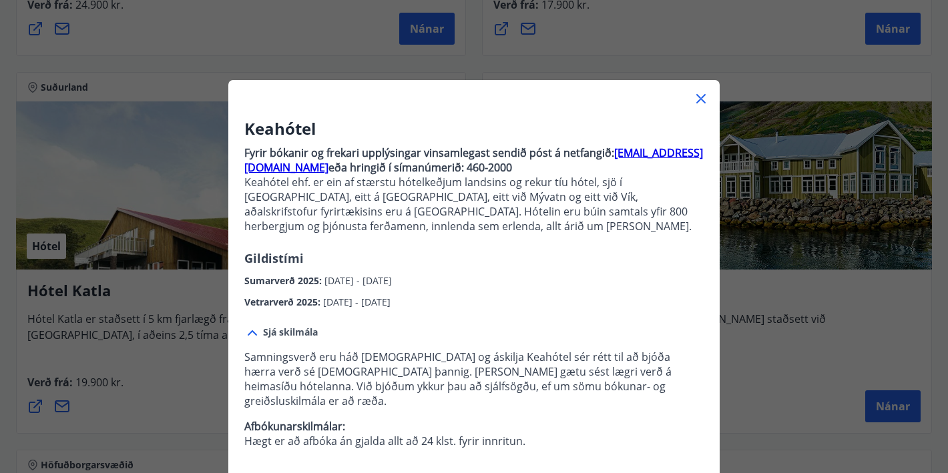
scroll to position [0, 0]
click at [288, 334] on span "Sjá skilmála" at bounding box center [290, 332] width 55 height 13
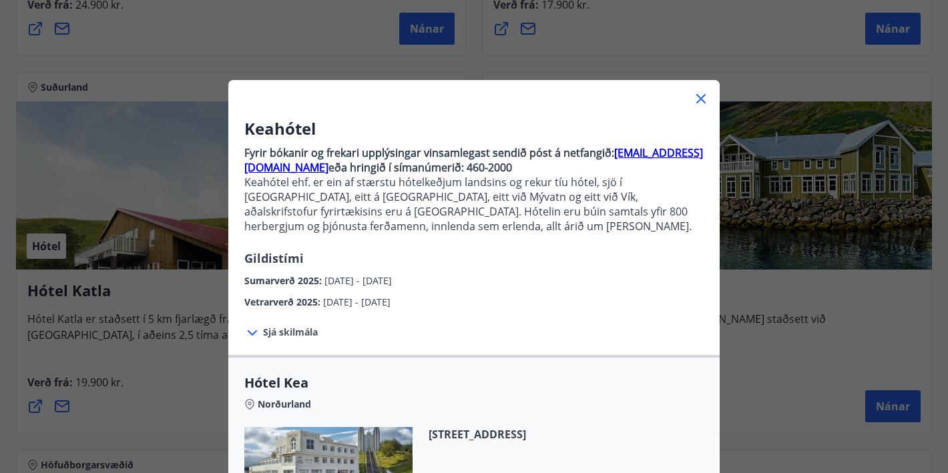
click at [702, 95] on icon at bounding box center [701, 99] width 16 height 16
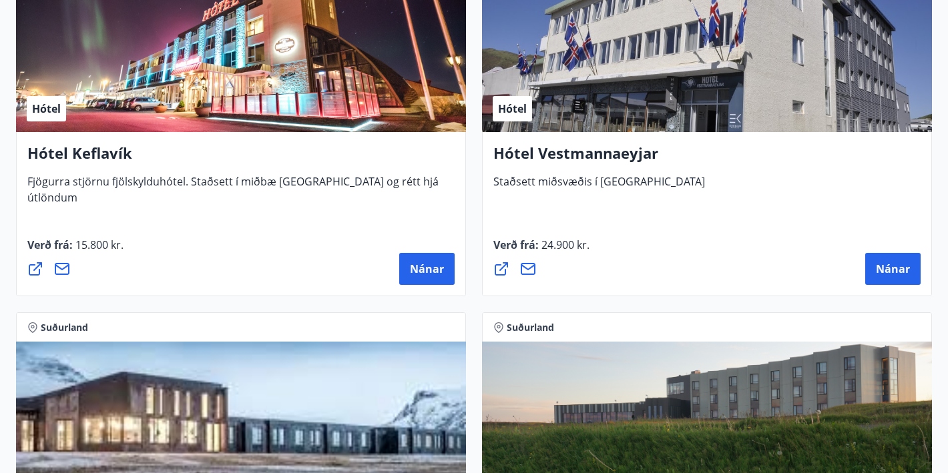
scroll to position [4747, 0]
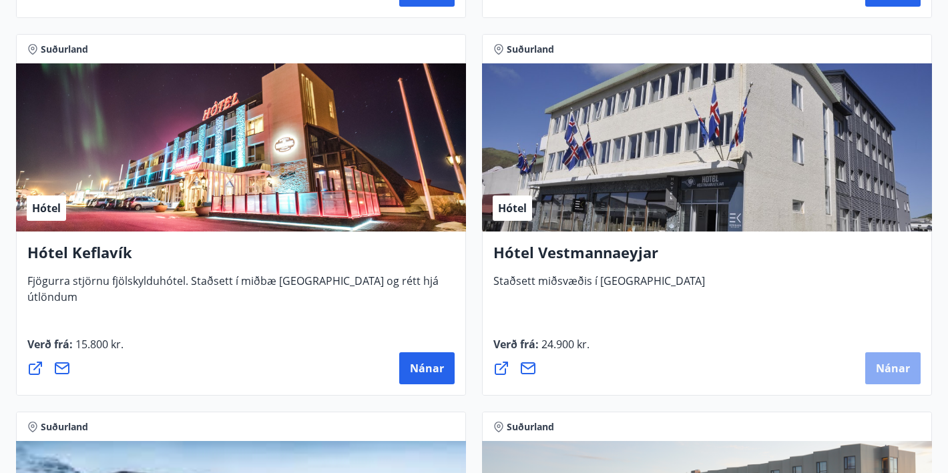
click at [876, 370] on span "Nánar" at bounding box center [893, 368] width 34 height 15
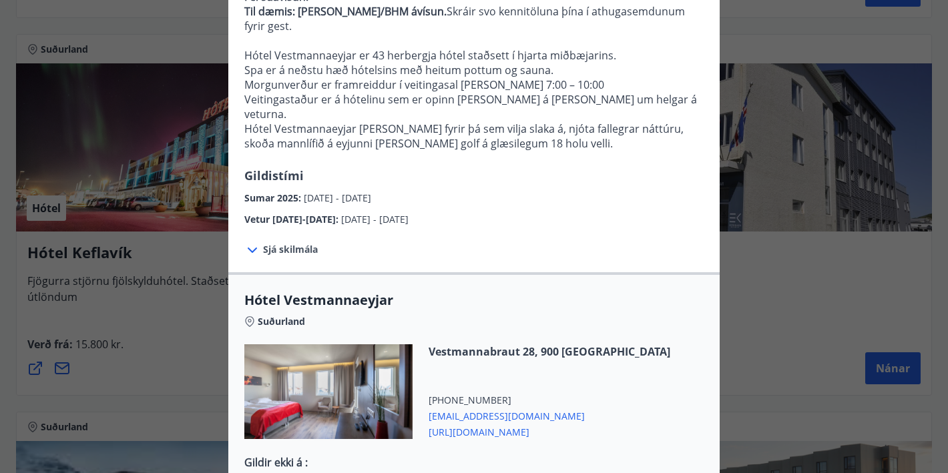
scroll to position [0, 0]
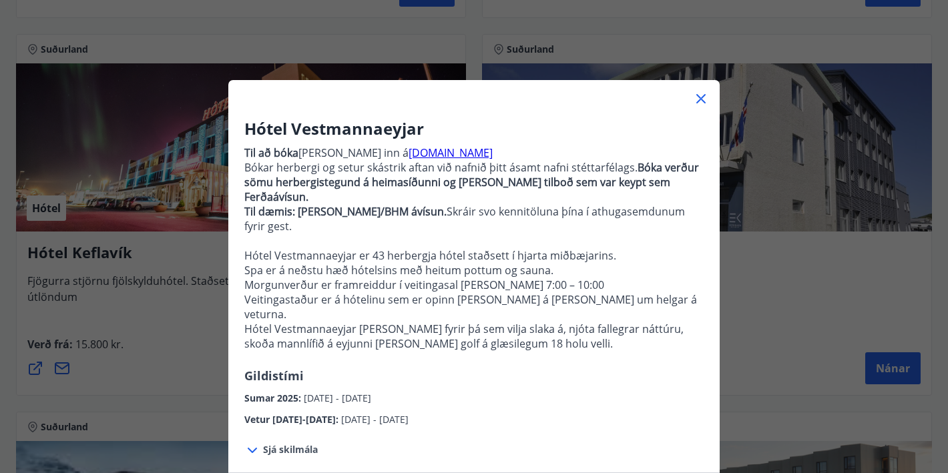
click at [701, 102] on icon at bounding box center [701, 99] width 16 height 16
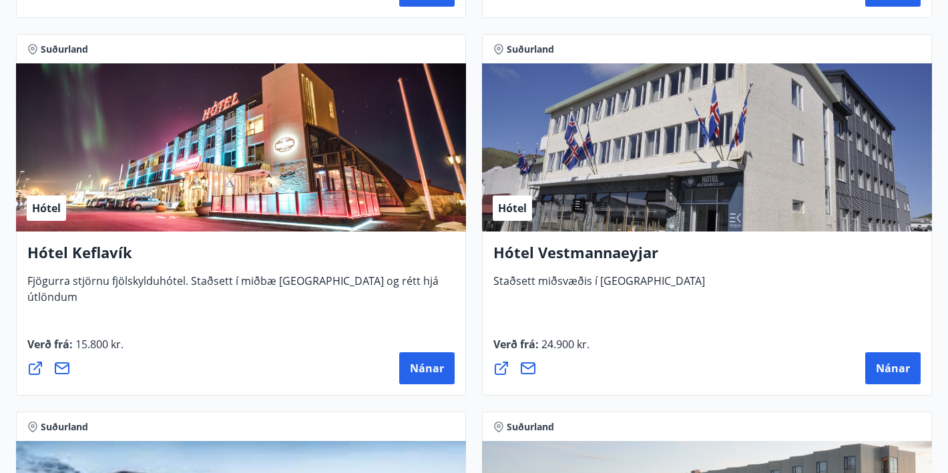
click at [523, 205] on span "Hótel" at bounding box center [512, 208] width 29 height 15
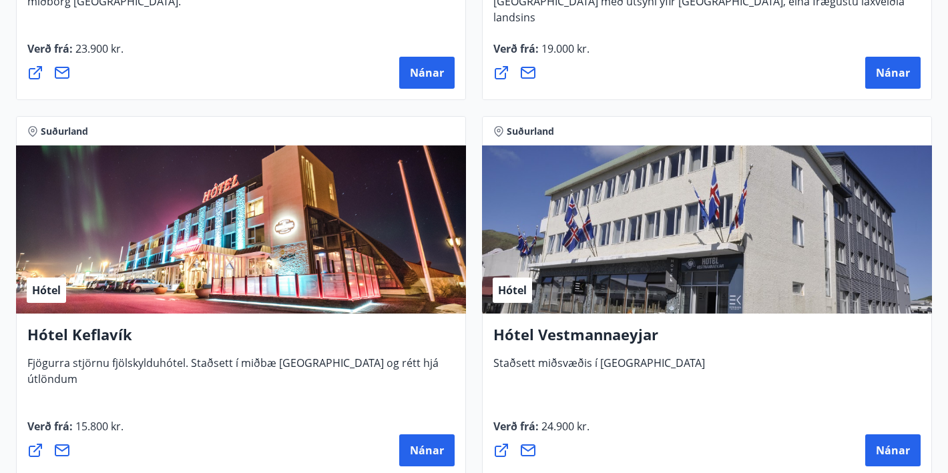
scroll to position [4622, 0]
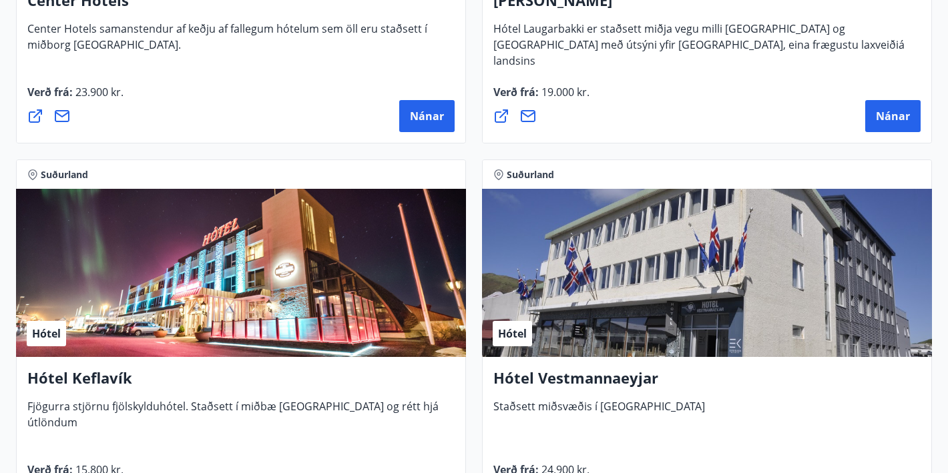
click at [627, 246] on div "Hótel" at bounding box center [707, 273] width 450 height 168
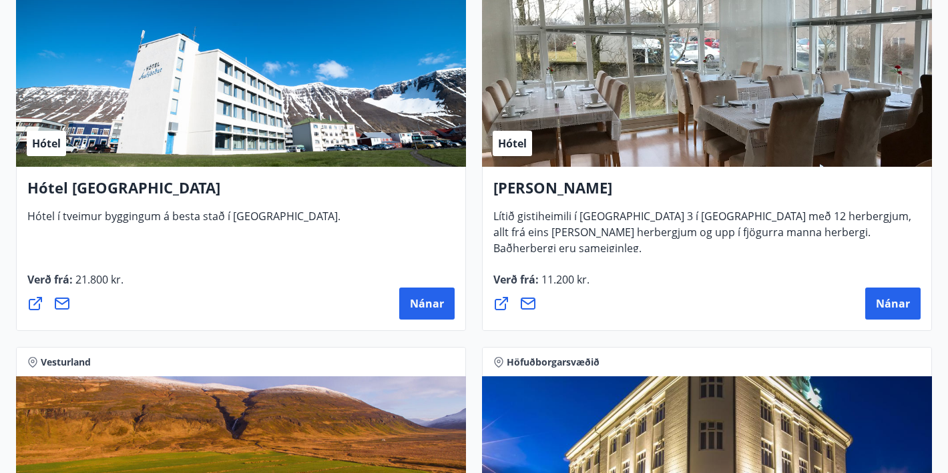
scroll to position [3283, 0]
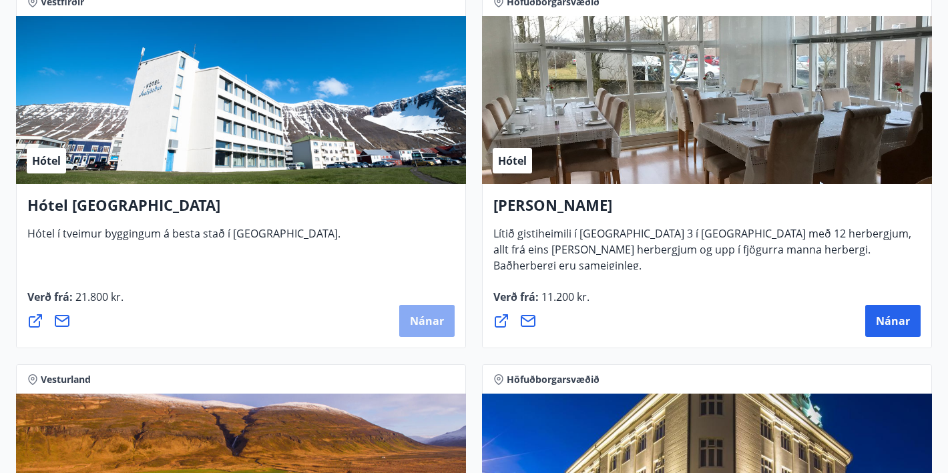
click at [408, 321] on button "Nánar" at bounding box center [426, 321] width 55 height 32
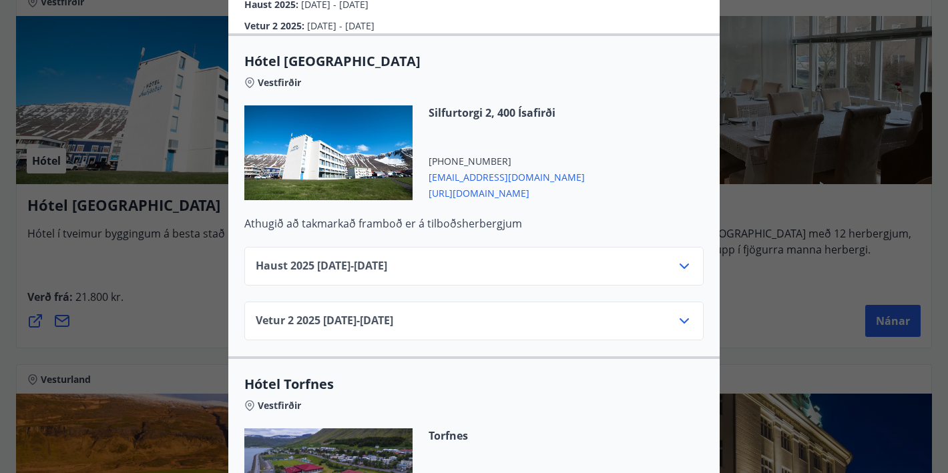
scroll to position [356, 0]
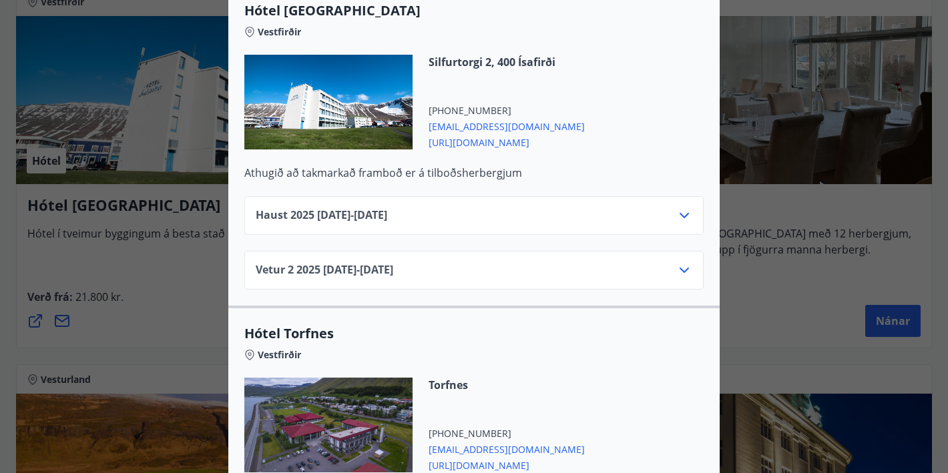
click at [681, 208] on icon at bounding box center [684, 216] width 16 height 16
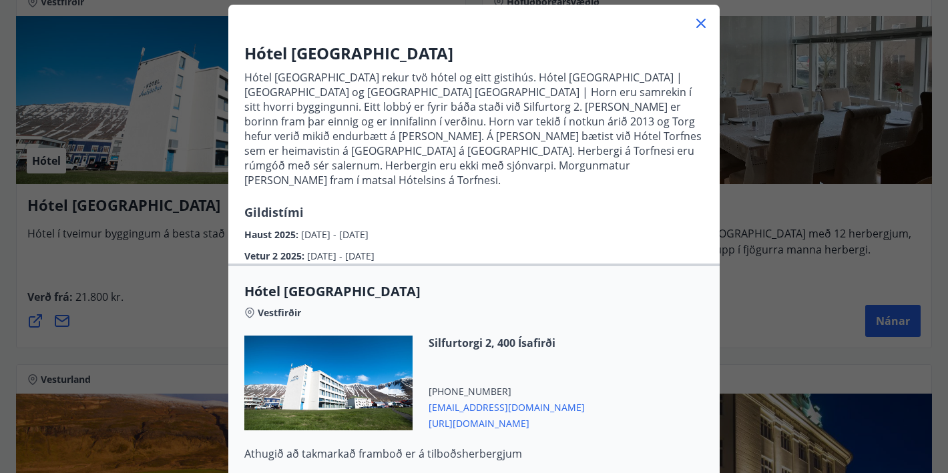
scroll to position [69, 0]
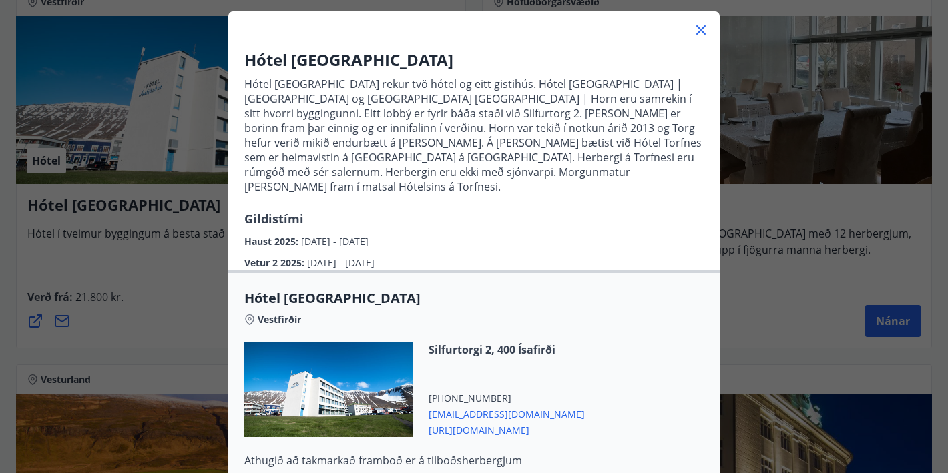
click at [700, 30] on icon at bounding box center [701, 30] width 2 height 2
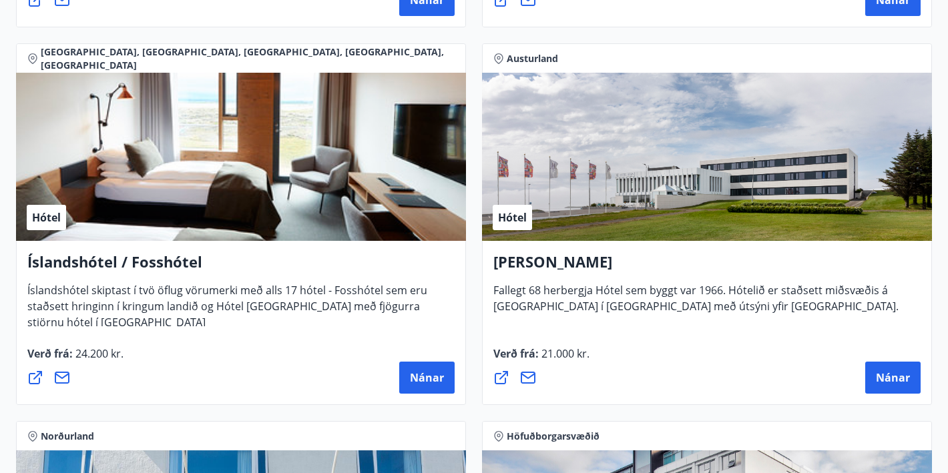
scroll to position [2473, 0]
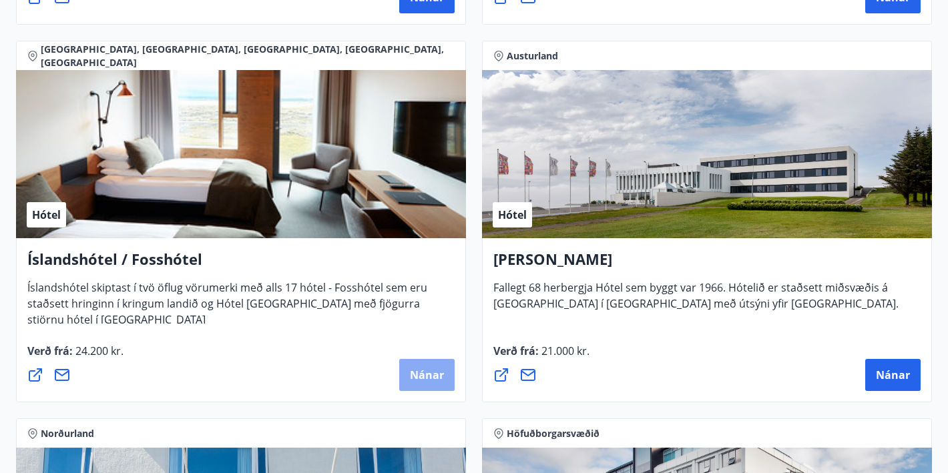
click at [415, 380] on span "Nánar" at bounding box center [427, 375] width 34 height 15
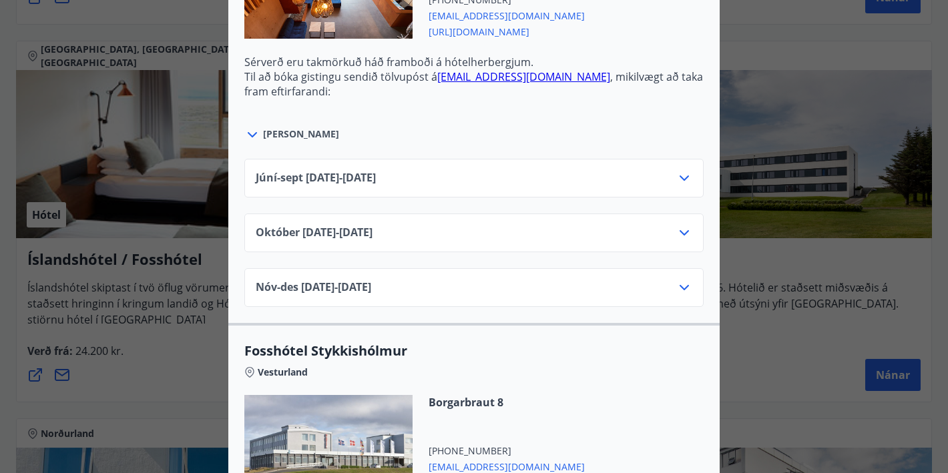
scroll to position [607, 0]
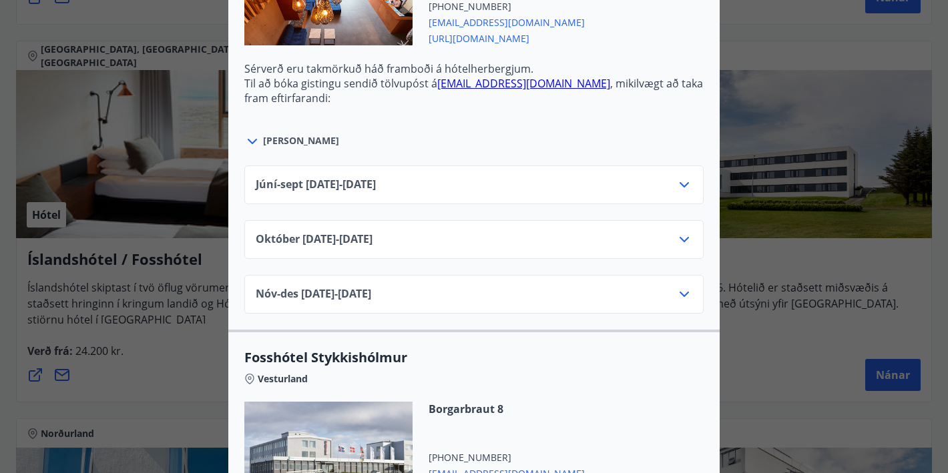
click at [291, 142] on span "[PERSON_NAME]" at bounding box center [301, 140] width 76 height 13
click at [681, 186] on icon at bounding box center [684, 185] width 16 height 16
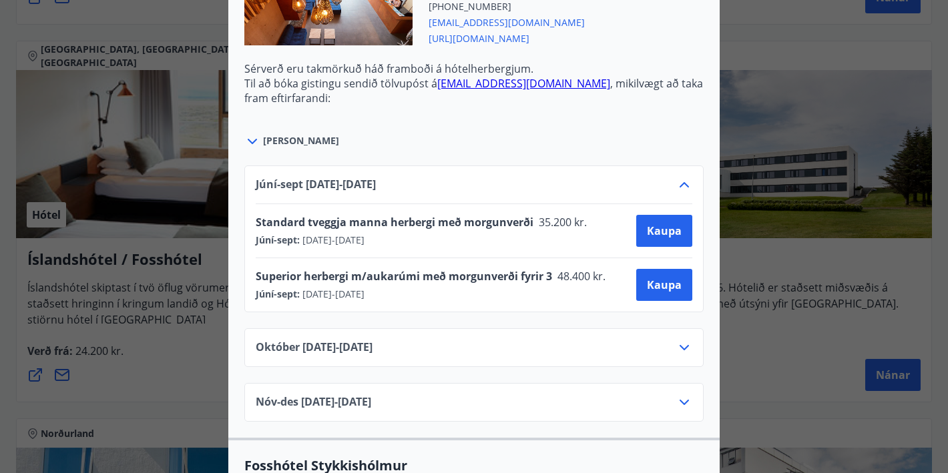
click at [681, 185] on icon at bounding box center [684, 185] width 16 height 16
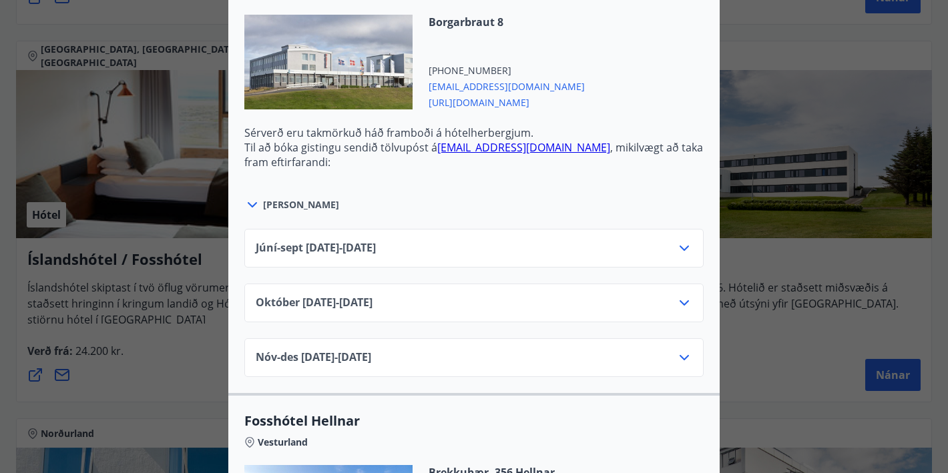
scroll to position [1039, 0]
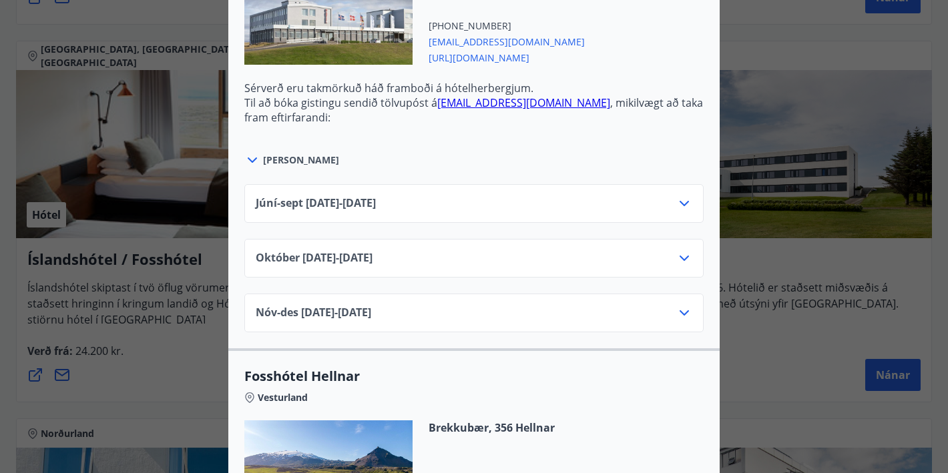
click at [681, 208] on icon at bounding box center [684, 204] width 16 height 16
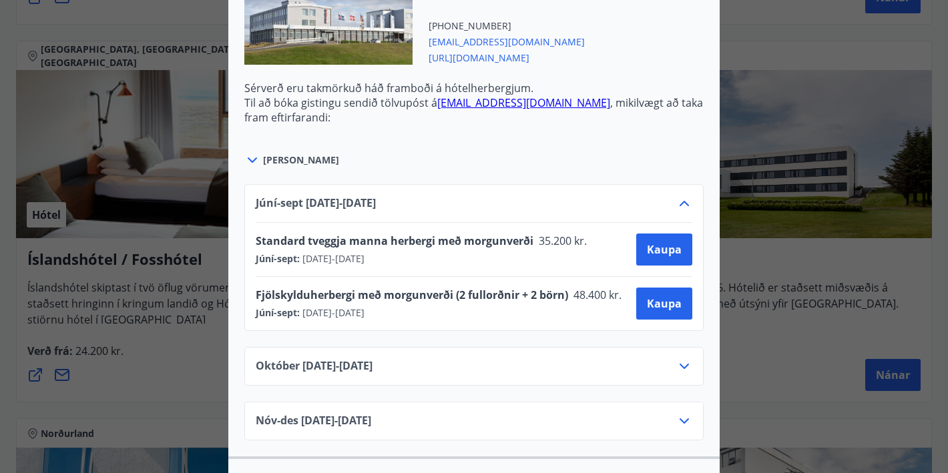
click at [681, 208] on icon at bounding box center [684, 204] width 16 height 16
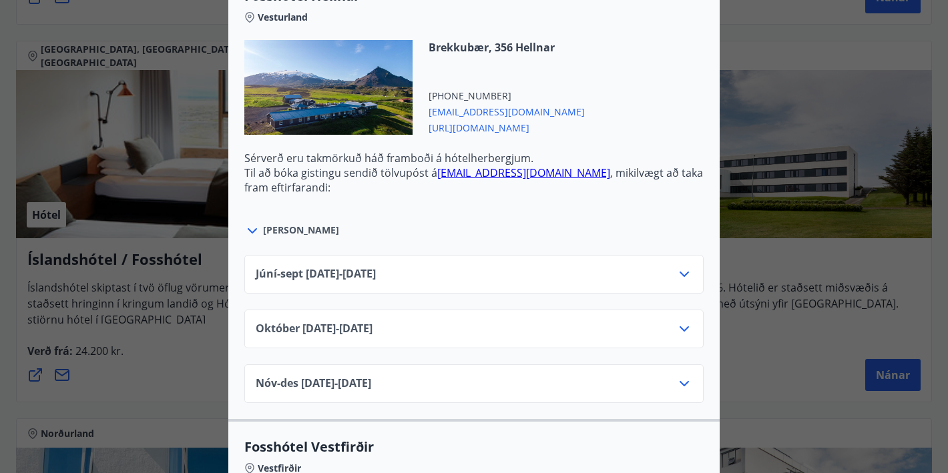
scroll to position [1533, 0]
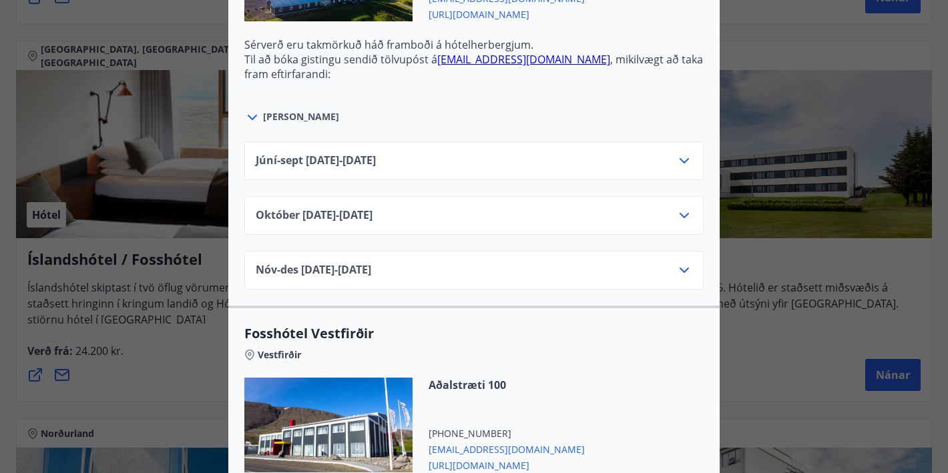
click at [680, 168] on icon at bounding box center [684, 161] width 16 height 16
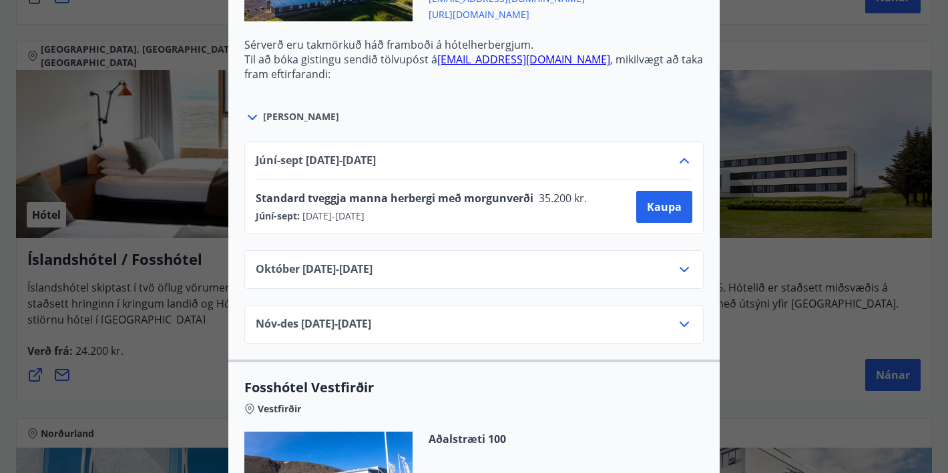
click at [680, 168] on icon at bounding box center [684, 161] width 16 height 16
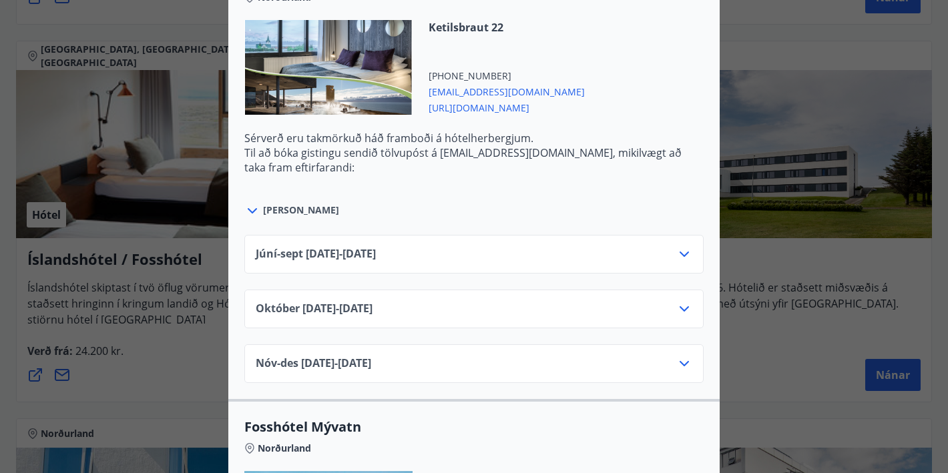
scroll to position [2295, 0]
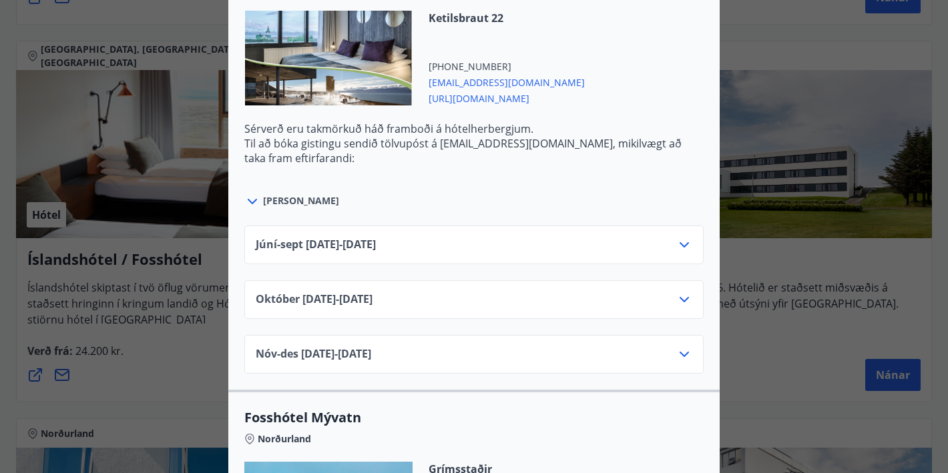
click at [678, 246] on icon at bounding box center [684, 245] width 16 height 16
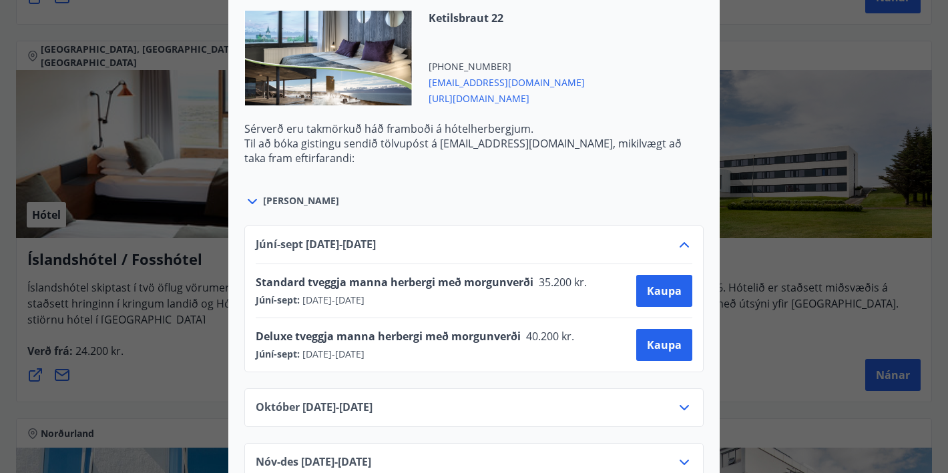
click at [678, 246] on icon at bounding box center [684, 245] width 16 height 16
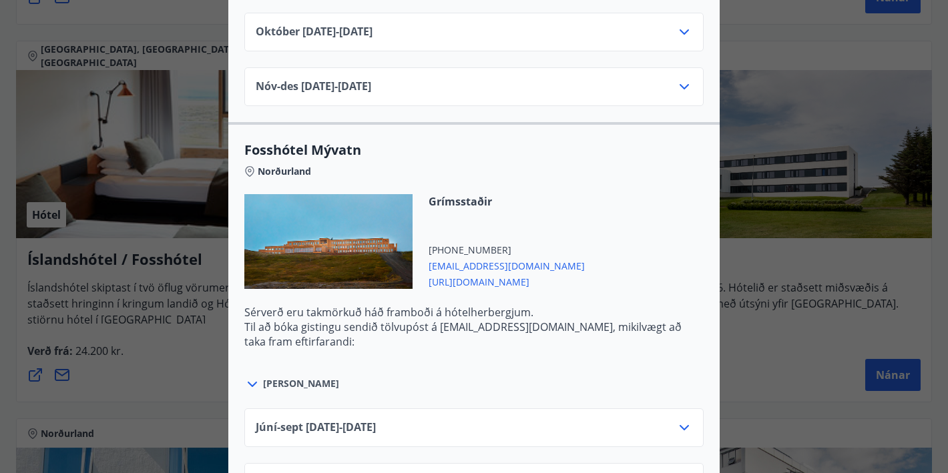
scroll to position [2621, 0]
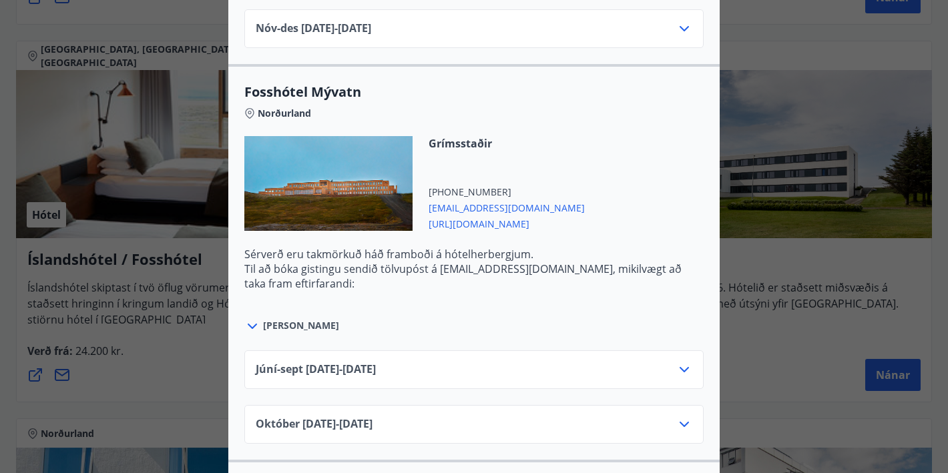
click at [674, 364] on div "Júní-[DATE]06.25 - [DATE]" at bounding box center [474, 375] width 437 height 27
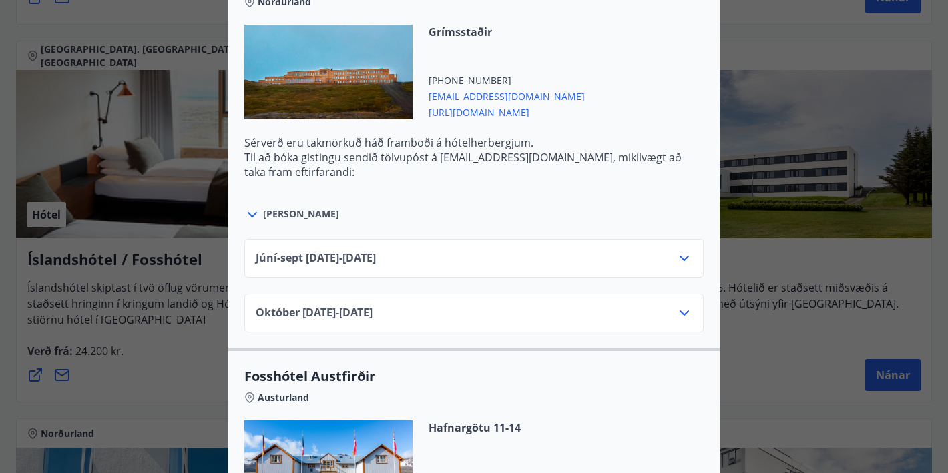
scroll to position [2789, 0]
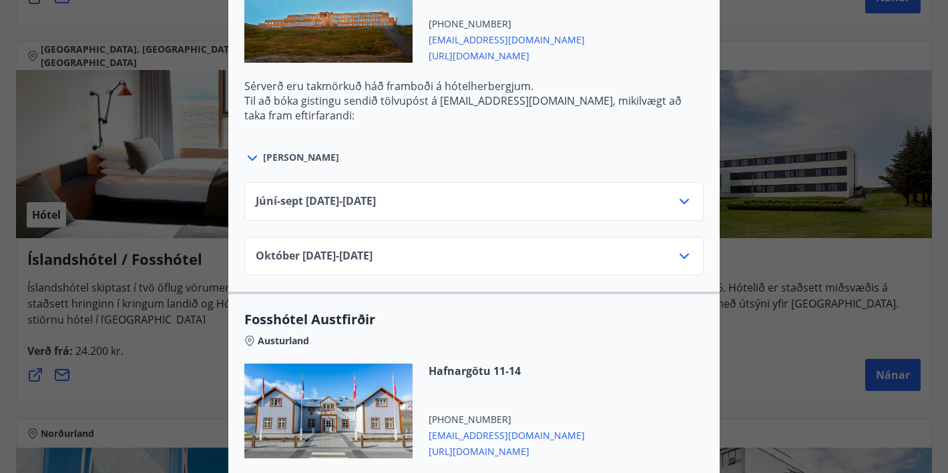
click at [681, 202] on icon at bounding box center [684, 202] width 16 height 16
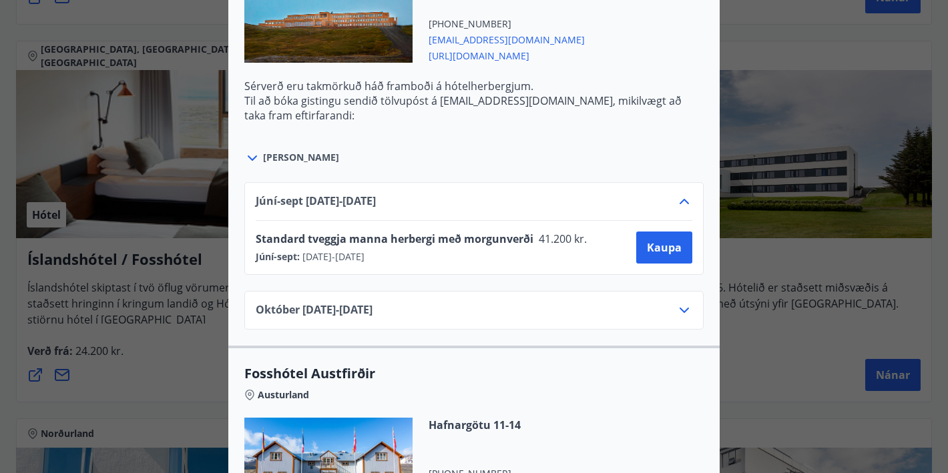
click at [681, 202] on icon at bounding box center [684, 201] width 9 height 5
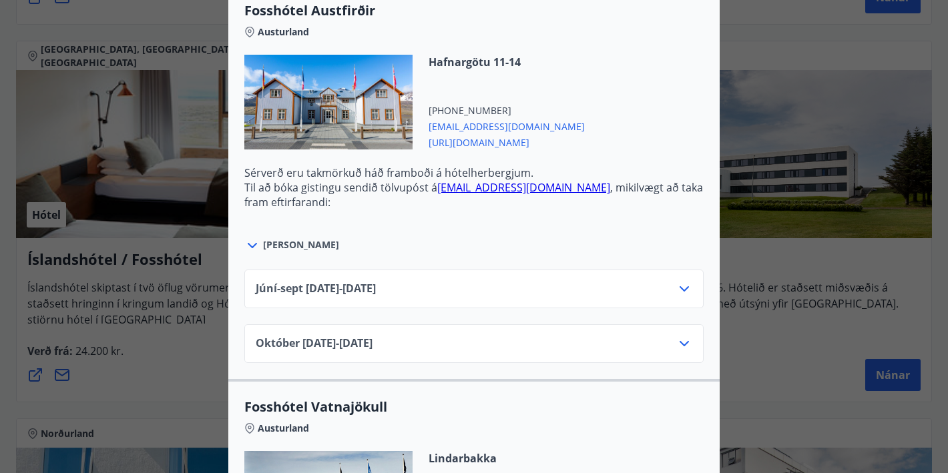
scroll to position [3096, 0]
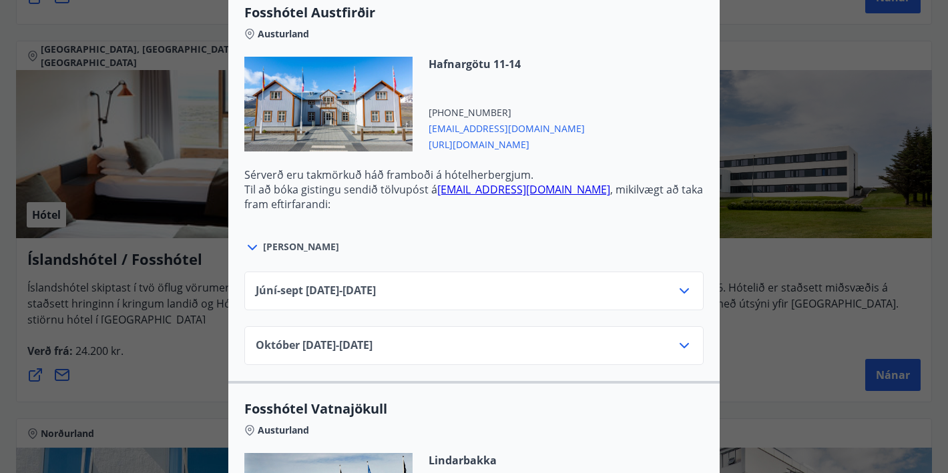
click at [682, 291] on icon at bounding box center [684, 290] width 9 height 5
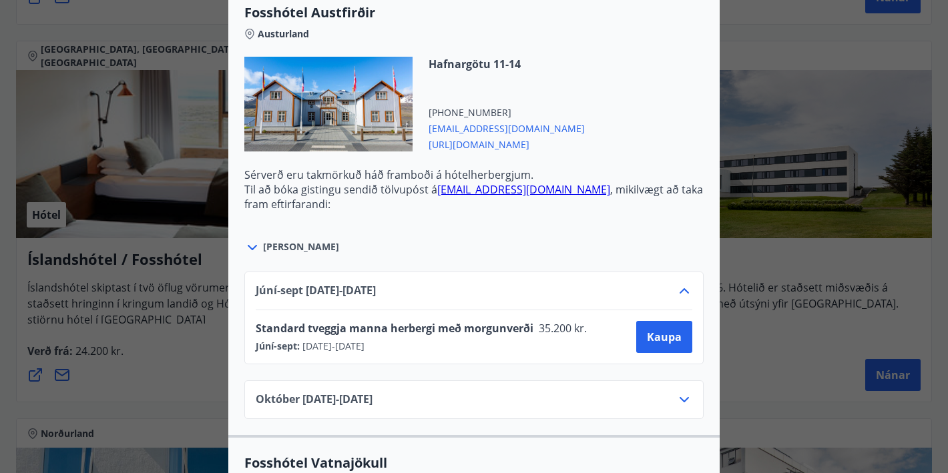
click at [682, 291] on icon at bounding box center [684, 290] width 9 height 5
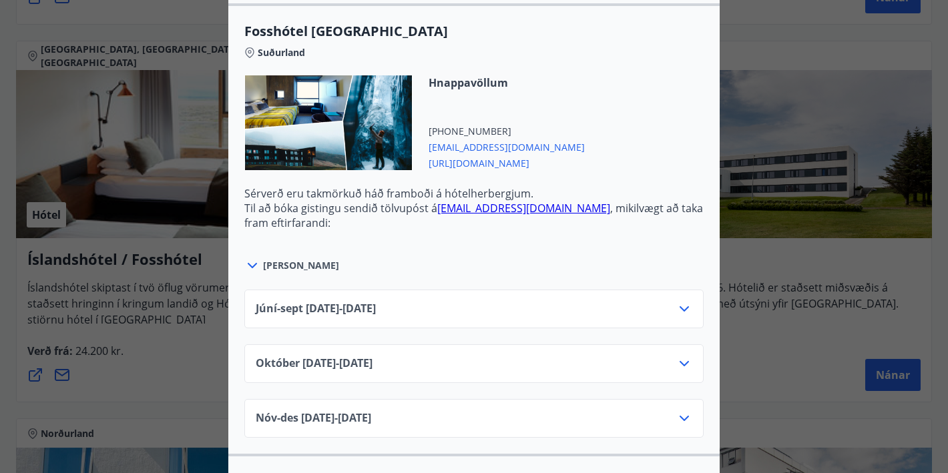
scroll to position [3885, 0]
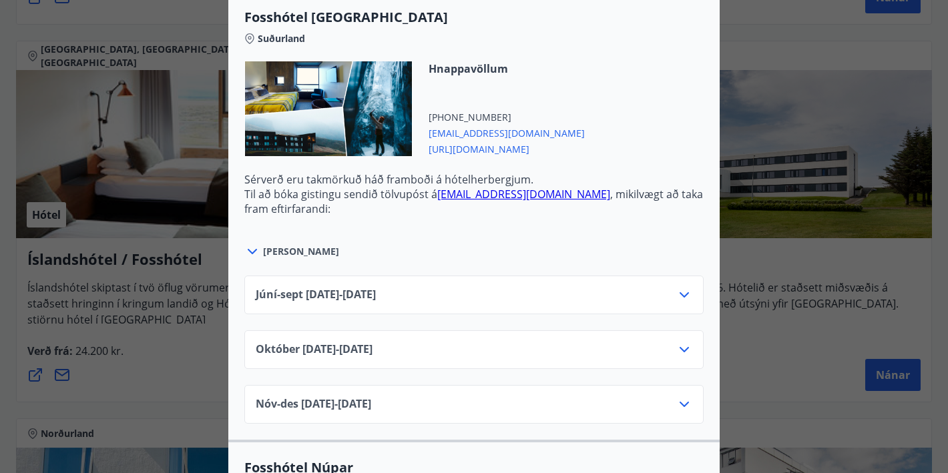
click at [681, 290] on icon at bounding box center [684, 295] width 16 height 16
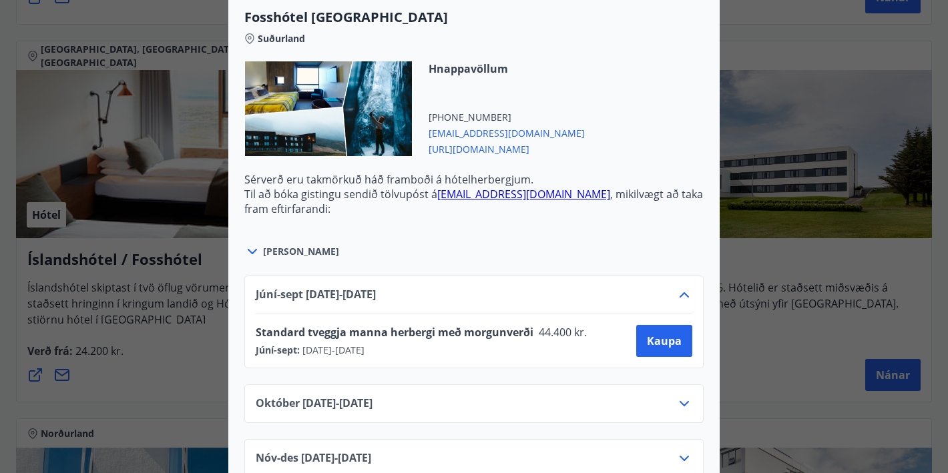
click at [681, 291] on icon at bounding box center [684, 295] width 16 height 16
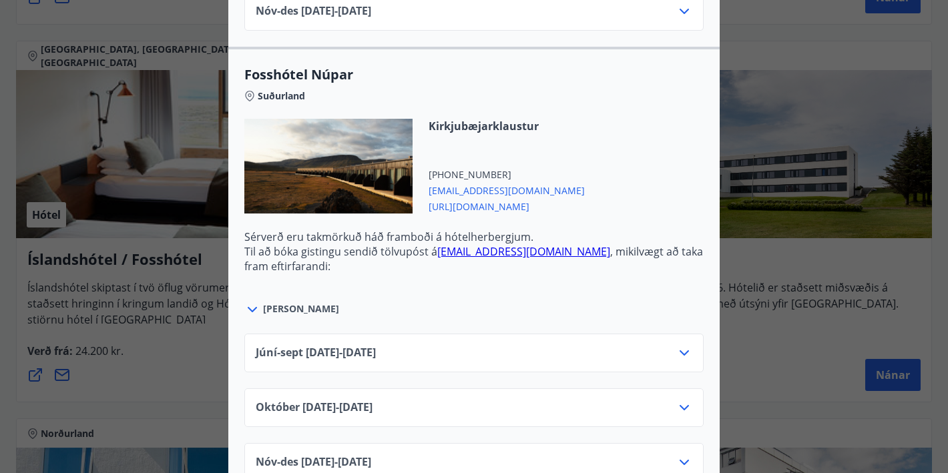
scroll to position [4283, 0]
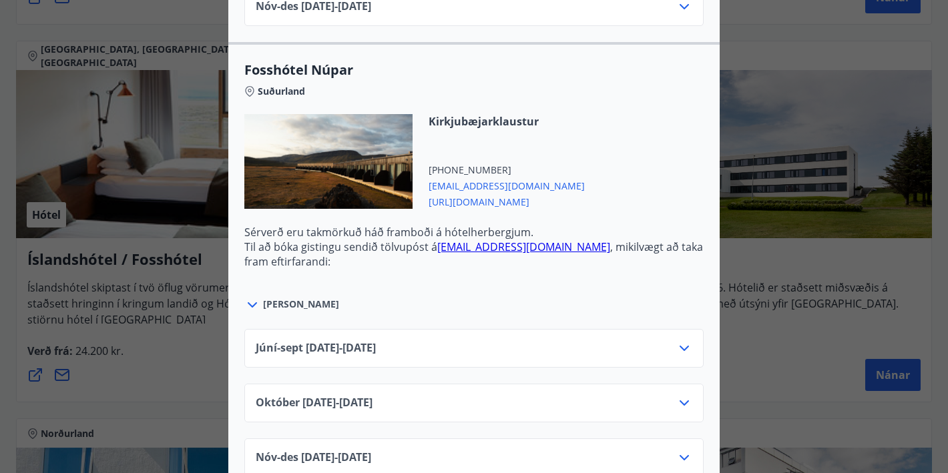
click at [678, 356] on div at bounding box center [684, 348] width 16 height 16
click at [687, 351] on icon at bounding box center [684, 348] width 16 height 16
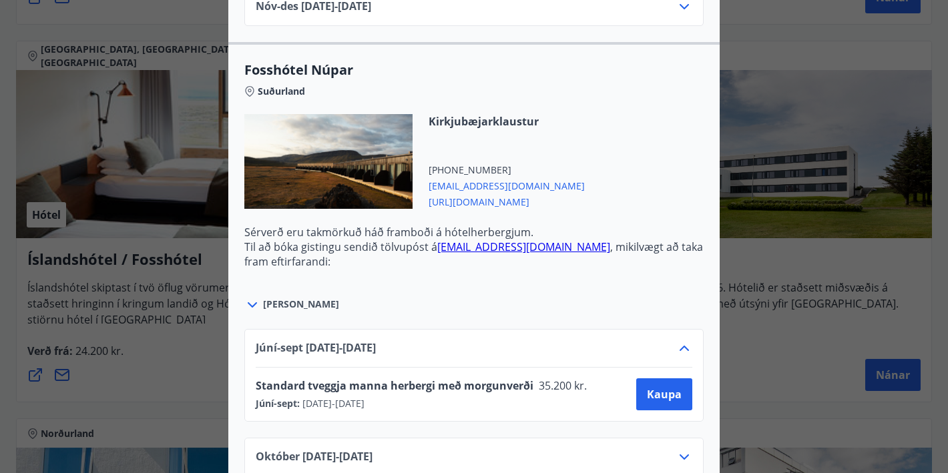
click at [680, 346] on icon at bounding box center [684, 348] width 16 height 16
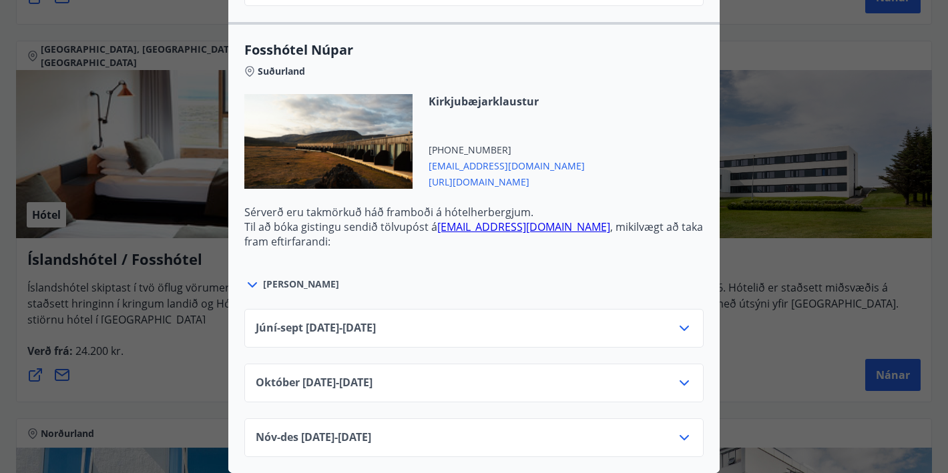
scroll to position [4303, 0]
click at [686, 328] on icon at bounding box center [684, 328] width 16 height 16
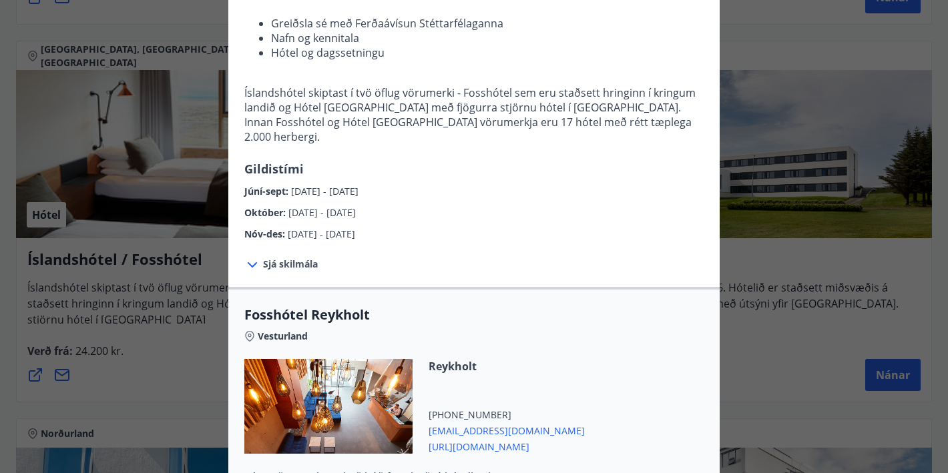
scroll to position [0, 0]
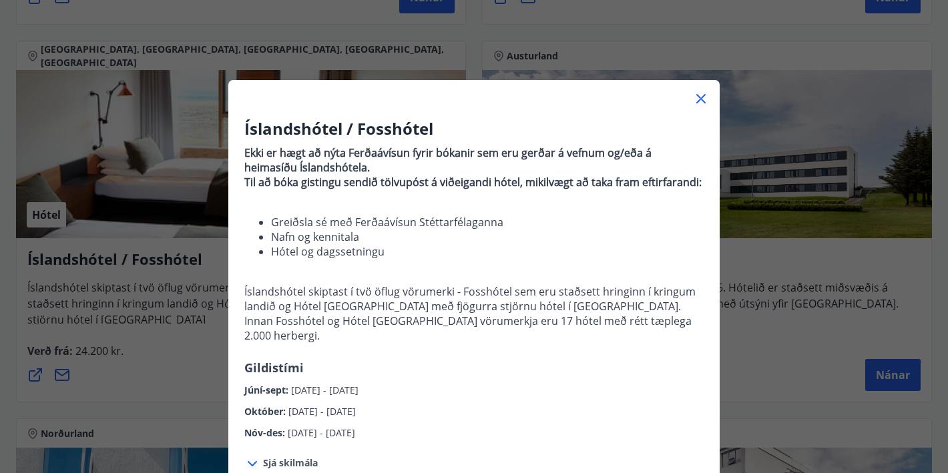
click at [699, 97] on icon at bounding box center [700, 98] width 9 height 9
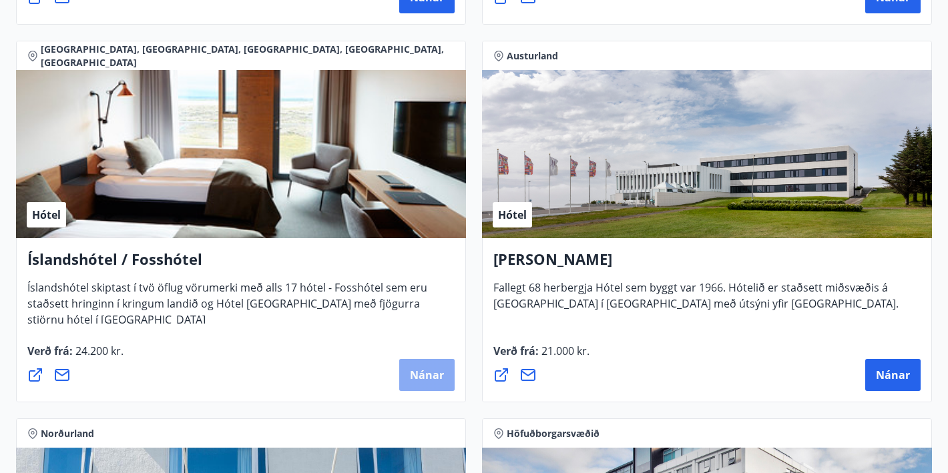
click at [423, 379] on span "Nánar" at bounding box center [427, 375] width 34 height 15
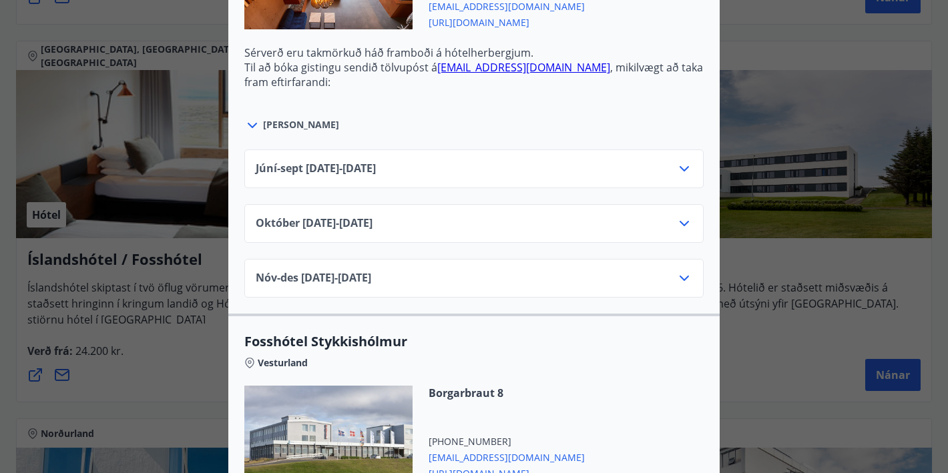
scroll to position [672, 0]
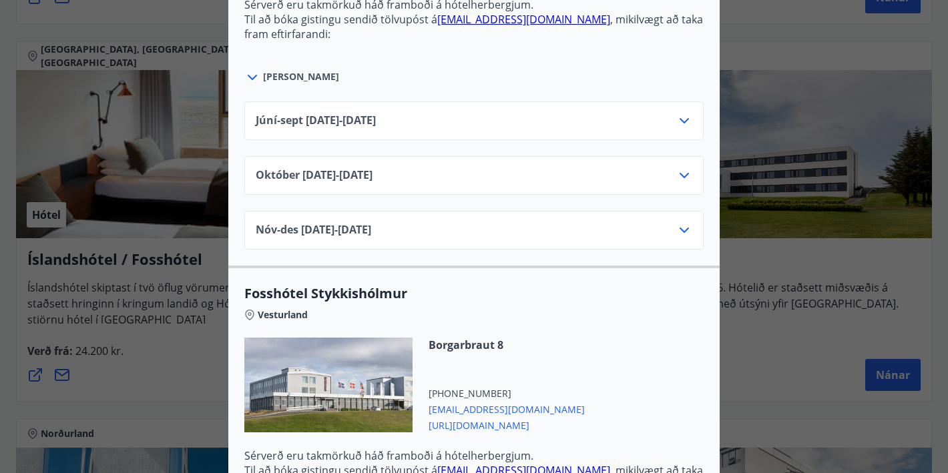
click at [514, 239] on div "Nóv-[DATE]11.25 - [DATE]" at bounding box center [474, 235] width 437 height 27
click at [674, 225] on div "Nóv-[DATE]11.25 - [DATE]" at bounding box center [474, 235] width 437 height 27
click at [686, 227] on icon at bounding box center [684, 230] width 16 height 16
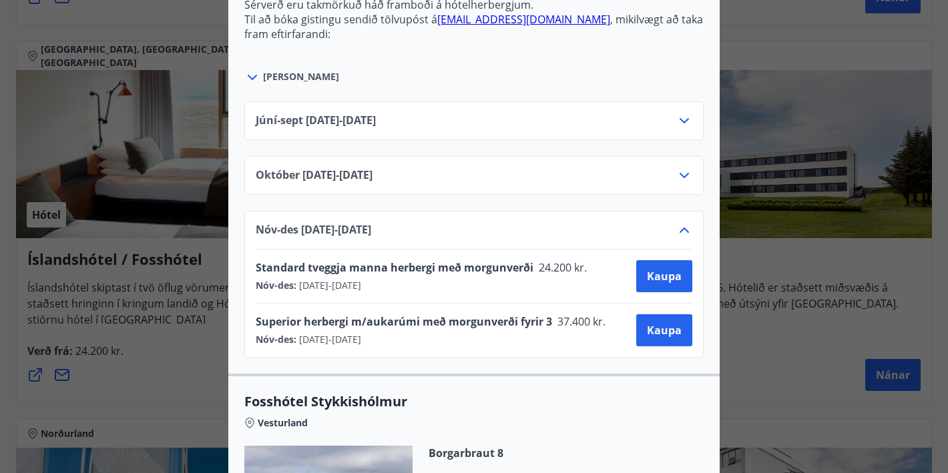
click at [686, 228] on icon at bounding box center [684, 230] width 16 height 16
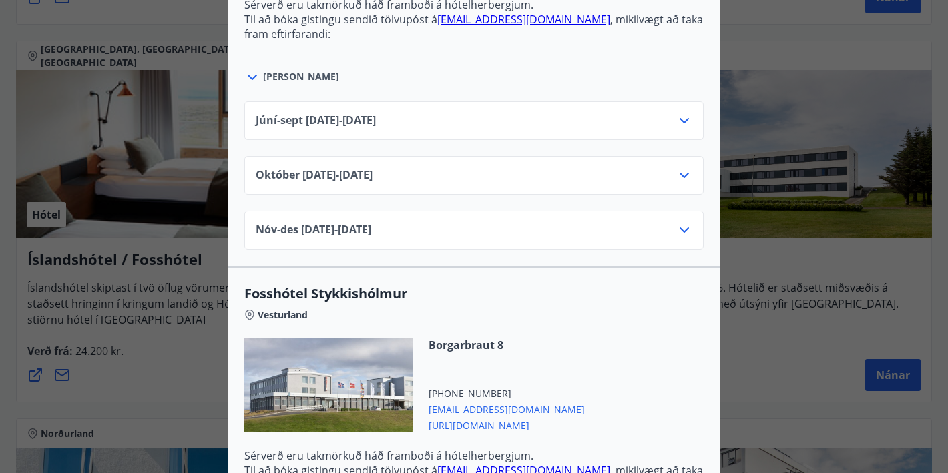
click at [684, 179] on icon at bounding box center [684, 176] width 16 height 16
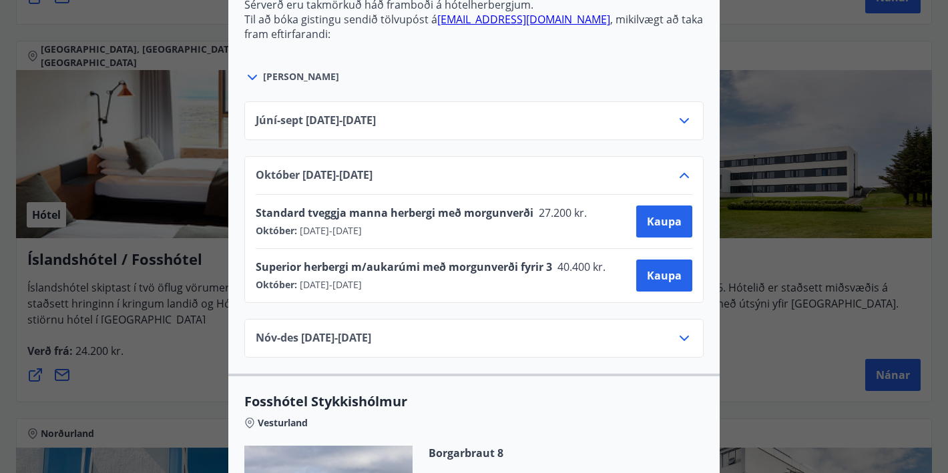
click at [684, 179] on icon at bounding box center [684, 176] width 16 height 16
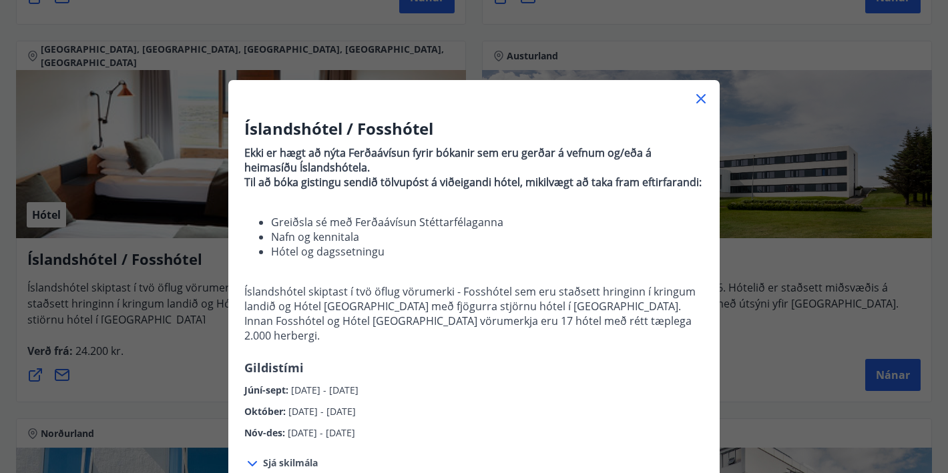
scroll to position [0, 0]
click at [698, 99] on icon at bounding box center [701, 99] width 16 height 16
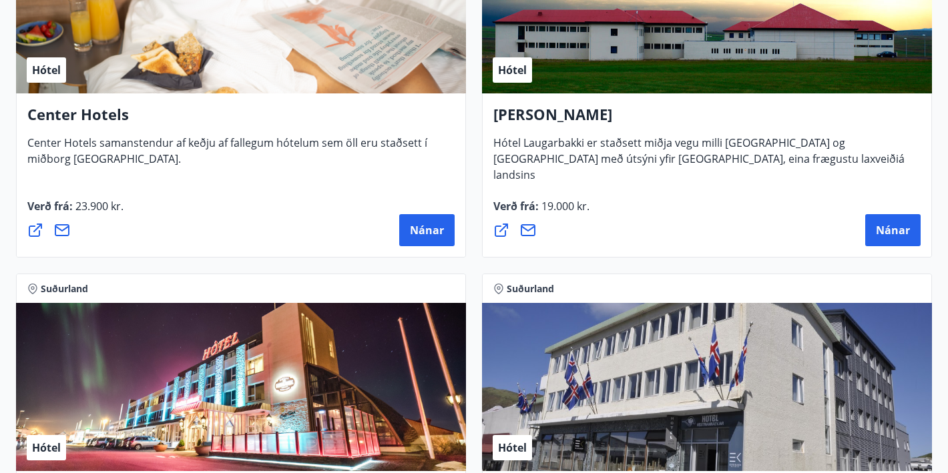
scroll to position [4624, 0]
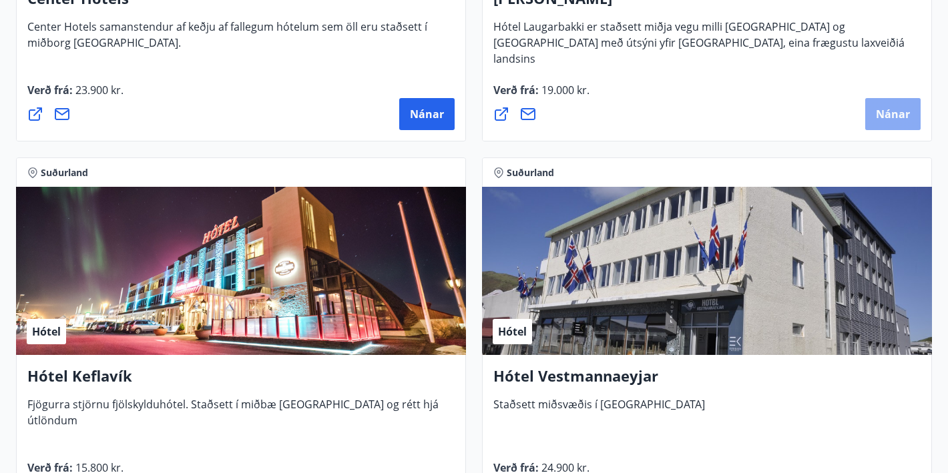
click at [901, 109] on span "Nánar" at bounding box center [893, 114] width 34 height 15
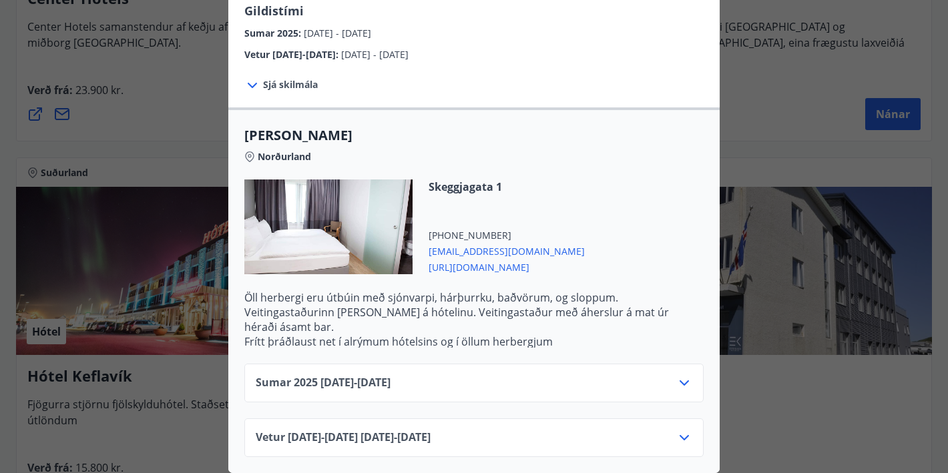
scroll to position [350, 0]
click at [634, 387] on div "Sumar [PHONE_NUMBER][DATE] - [DATE]" at bounding box center [474, 388] width 437 height 27
click at [686, 382] on icon at bounding box center [684, 383] width 16 height 16
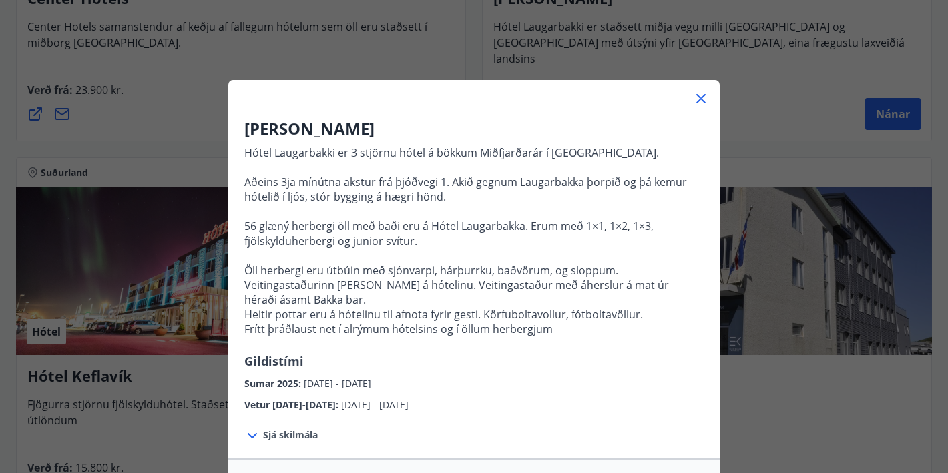
scroll to position [0, 0]
click at [699, 97] on icon at bounding box center [700, 98] width 9 height 9
